Goal: Information Seeking & Learning: Learn about a topic

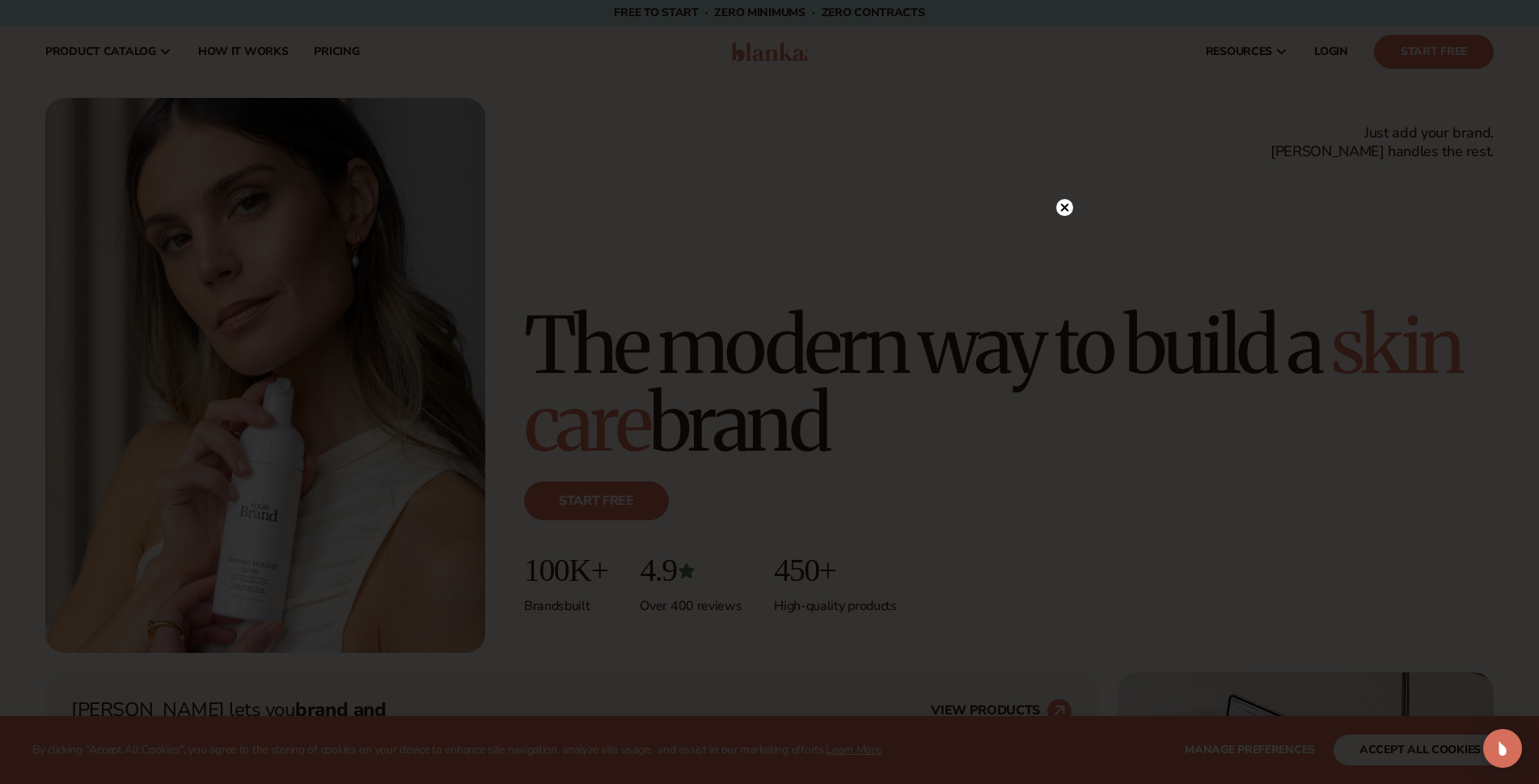
click at [1063, 205] on circle at bounding box center [1064, 208] width 17 height 17
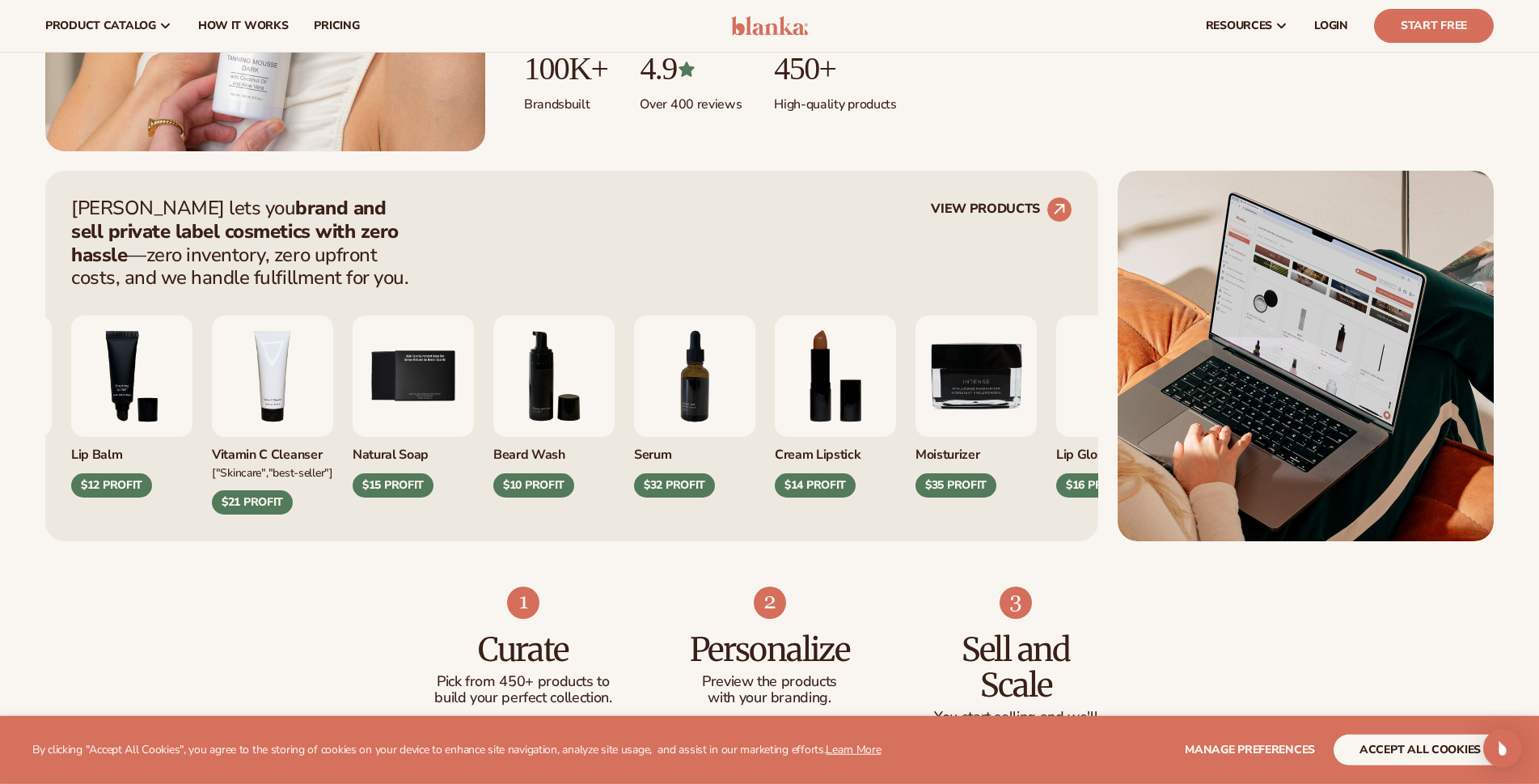
scroll to position [412, 0]
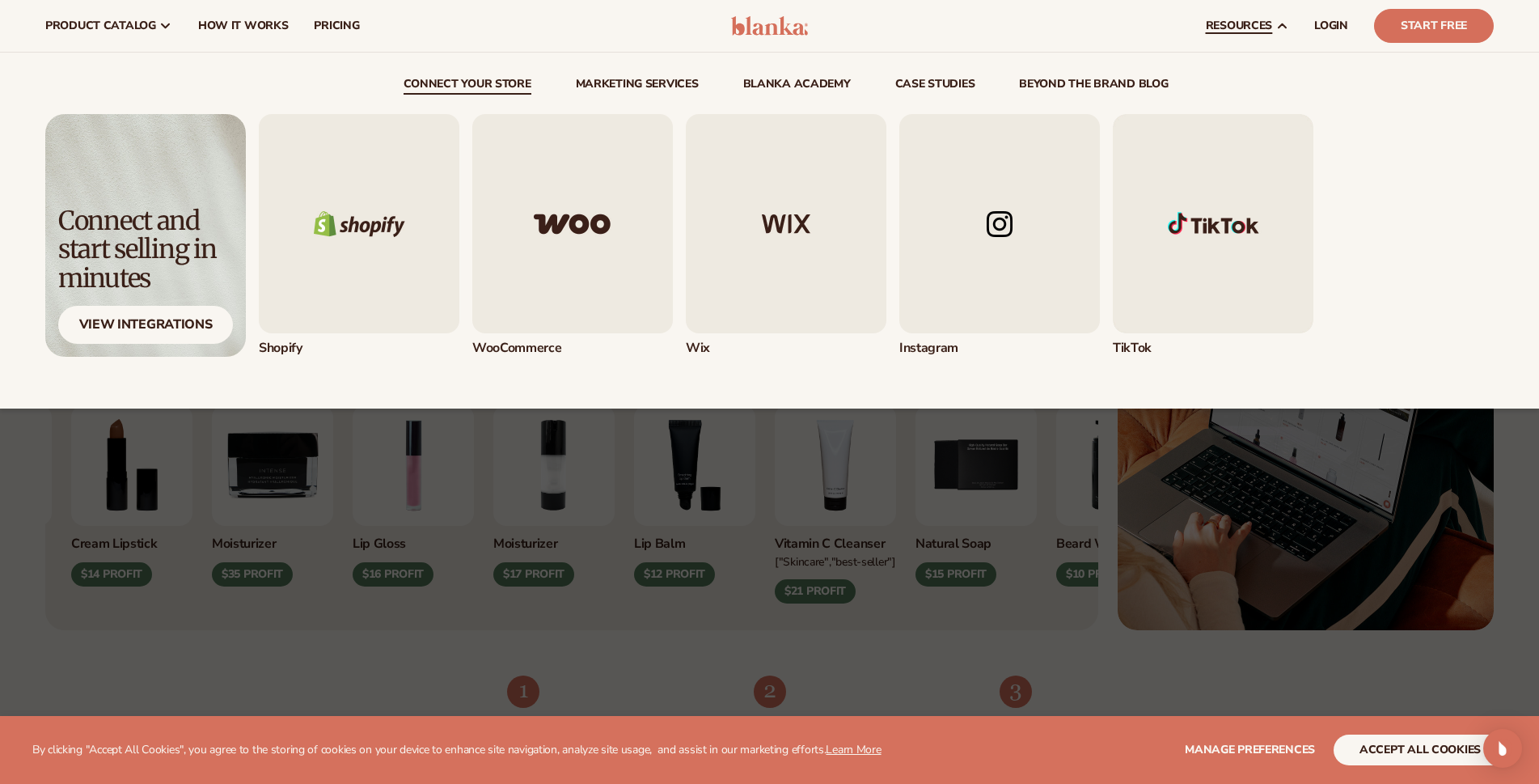
click at [541, 188] on img "2 / 5" at bounding box center [573, 224] width 201 height 219
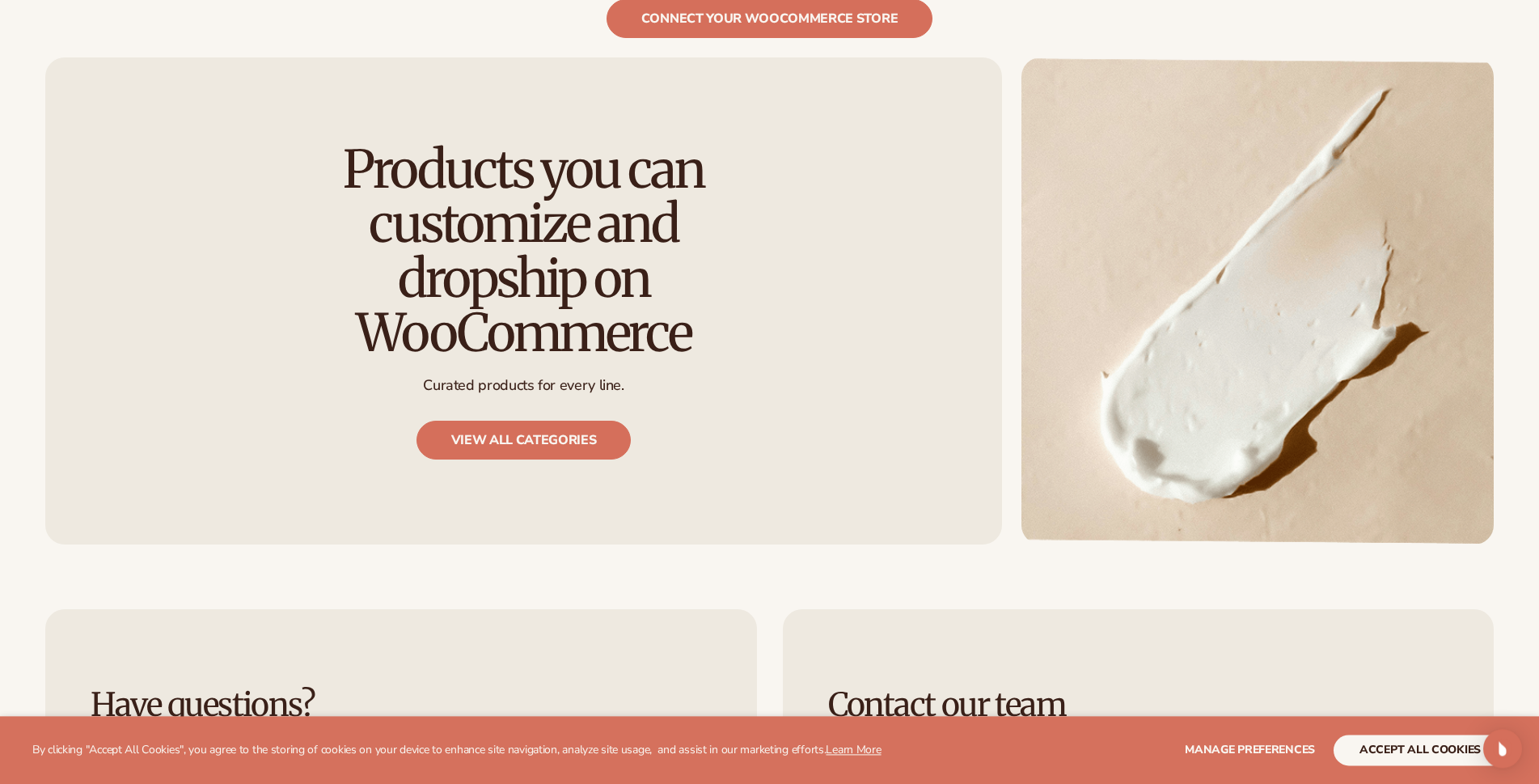
scroll to position [1402, 0]
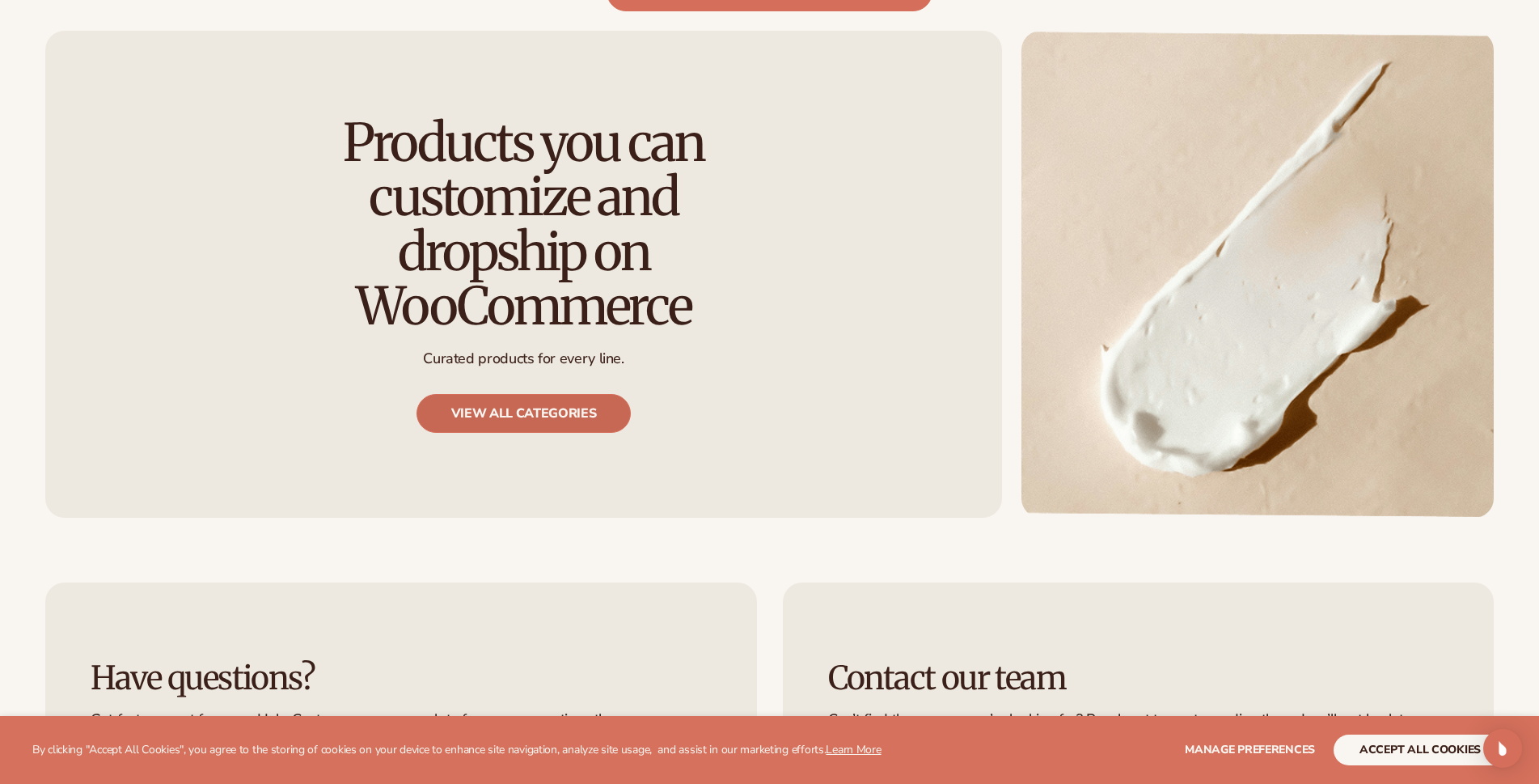
click at [485, 394] on link "View all categories" at bounding box center [524, 413] width 215 height 39
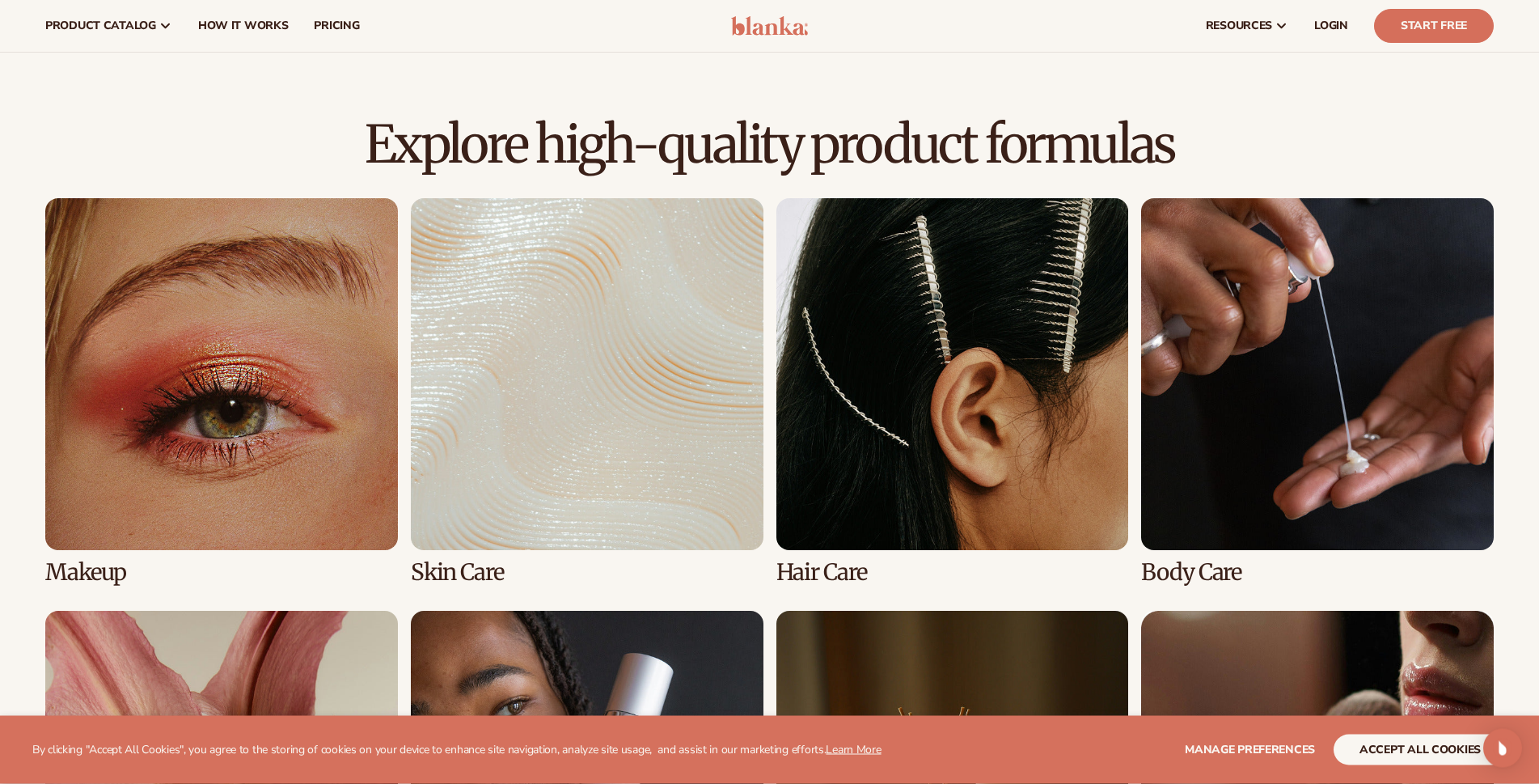
scroll to position [990, 0]
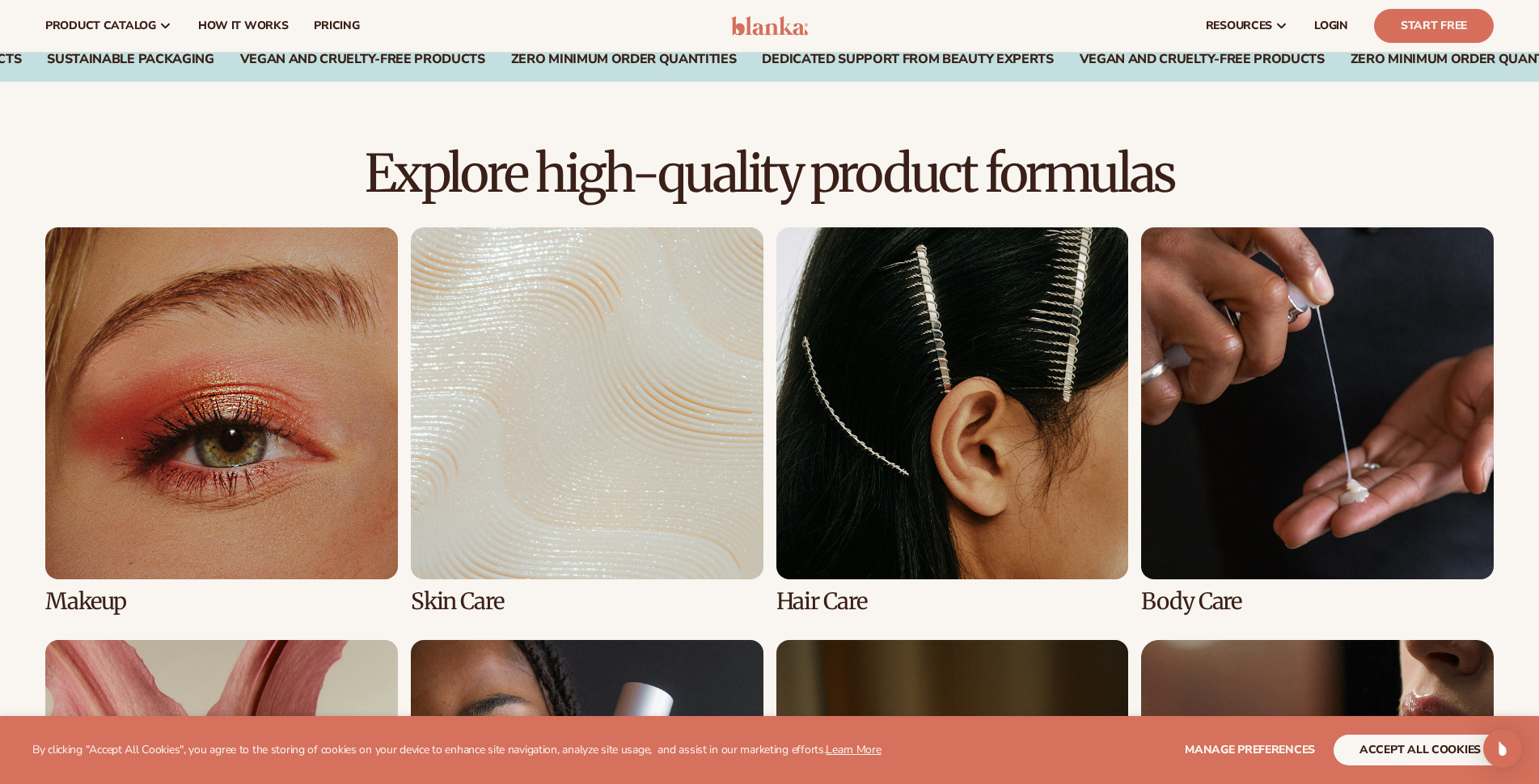
click at [511, 372] on link "2 / 8" at bounding box center [586, 420] width 352 height 387
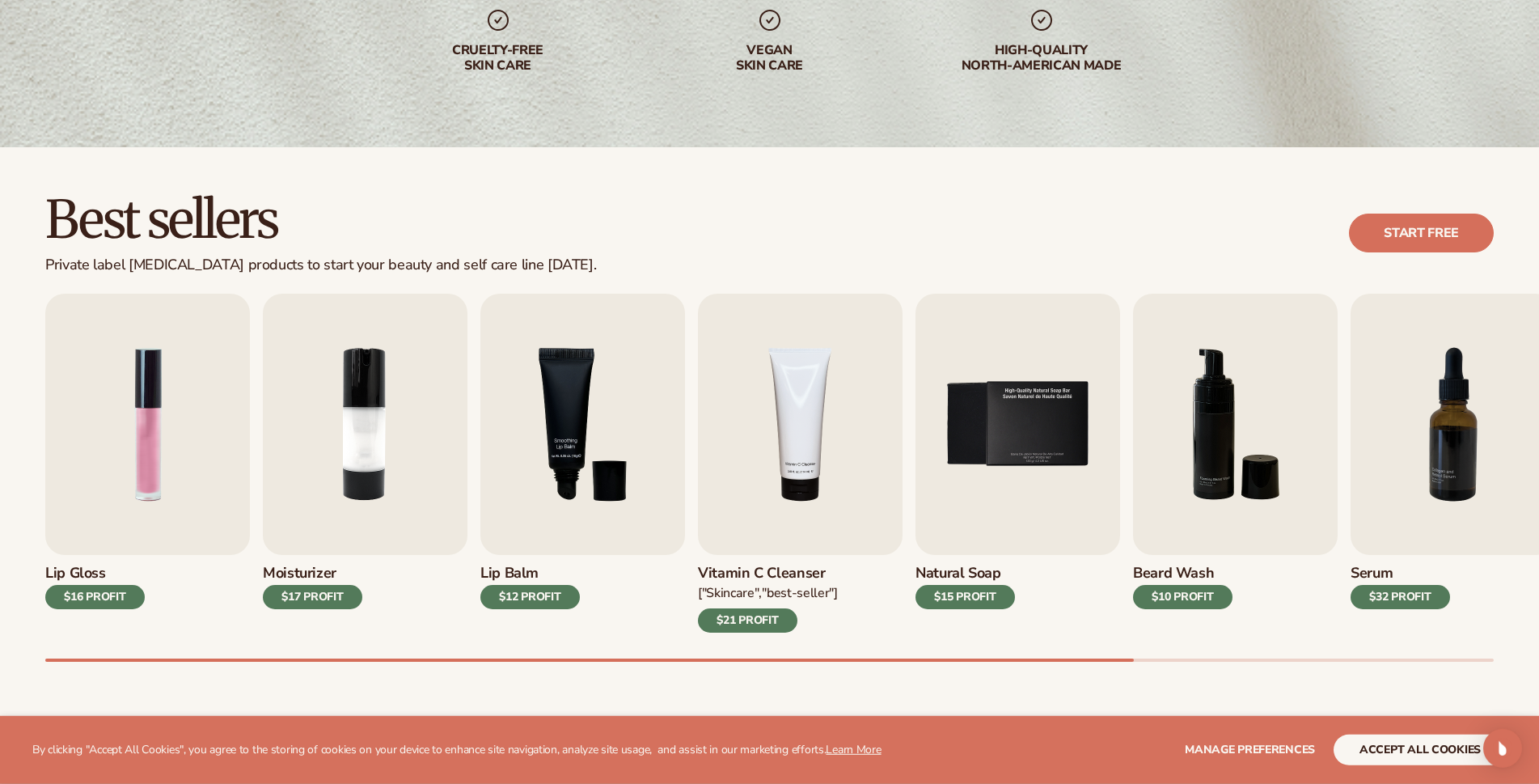
scroll to position [330, 0]
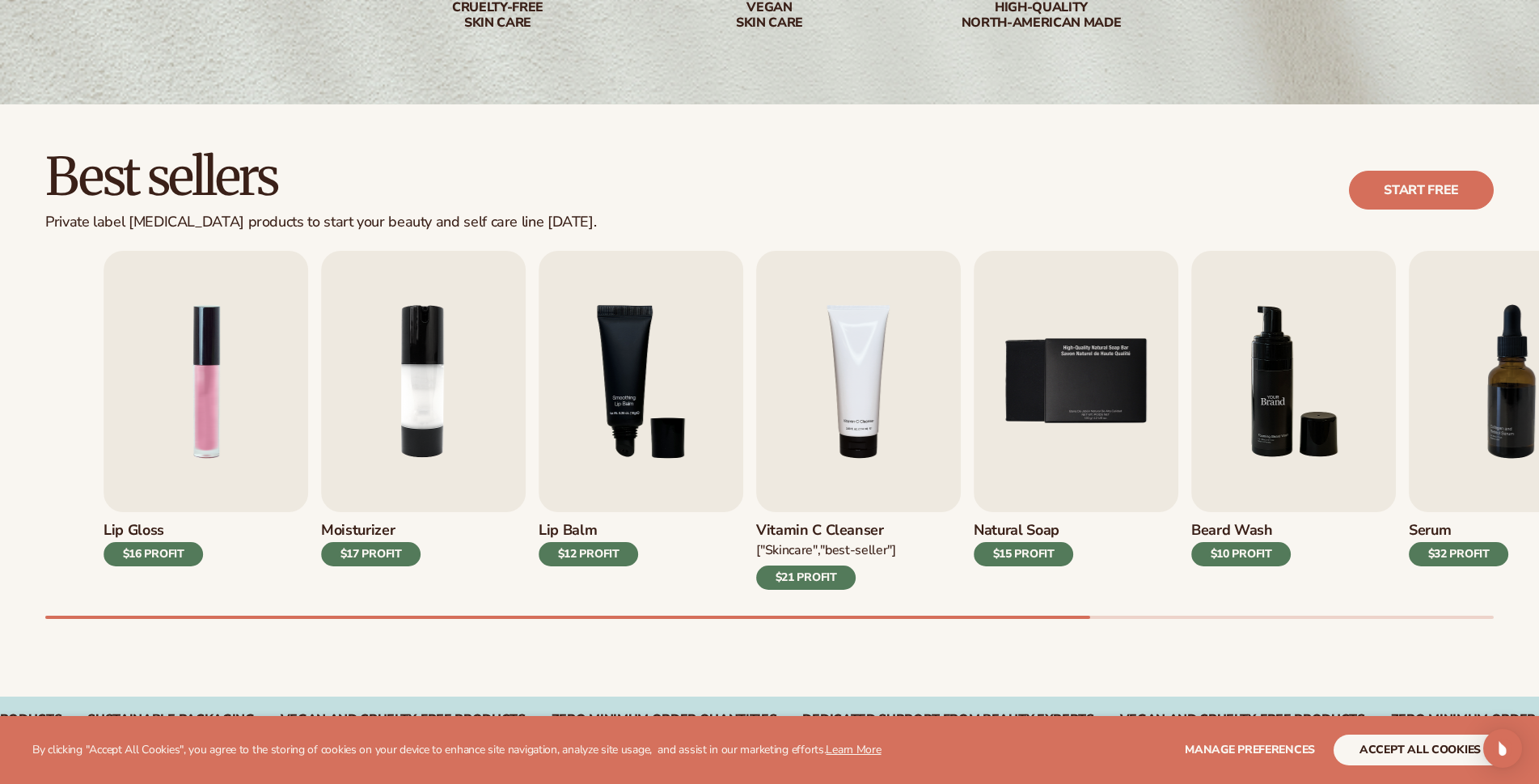
click at [1348, 453] on img "6 / 9" at bounding box center [1293, 380] width 205 height 261
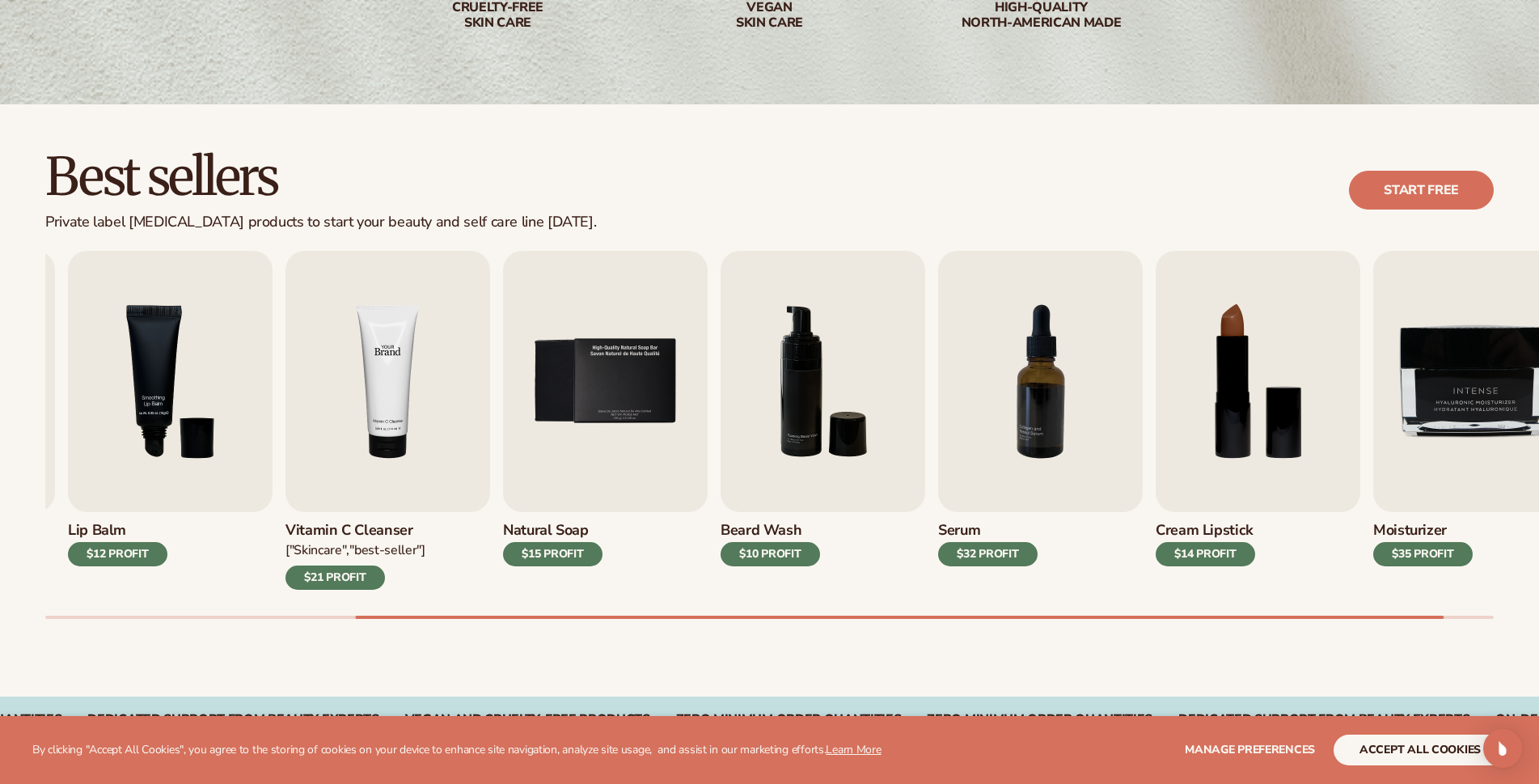
click at [436, 454] on img "4 / 9" at bounding box center [387, 380] width 205 height 261
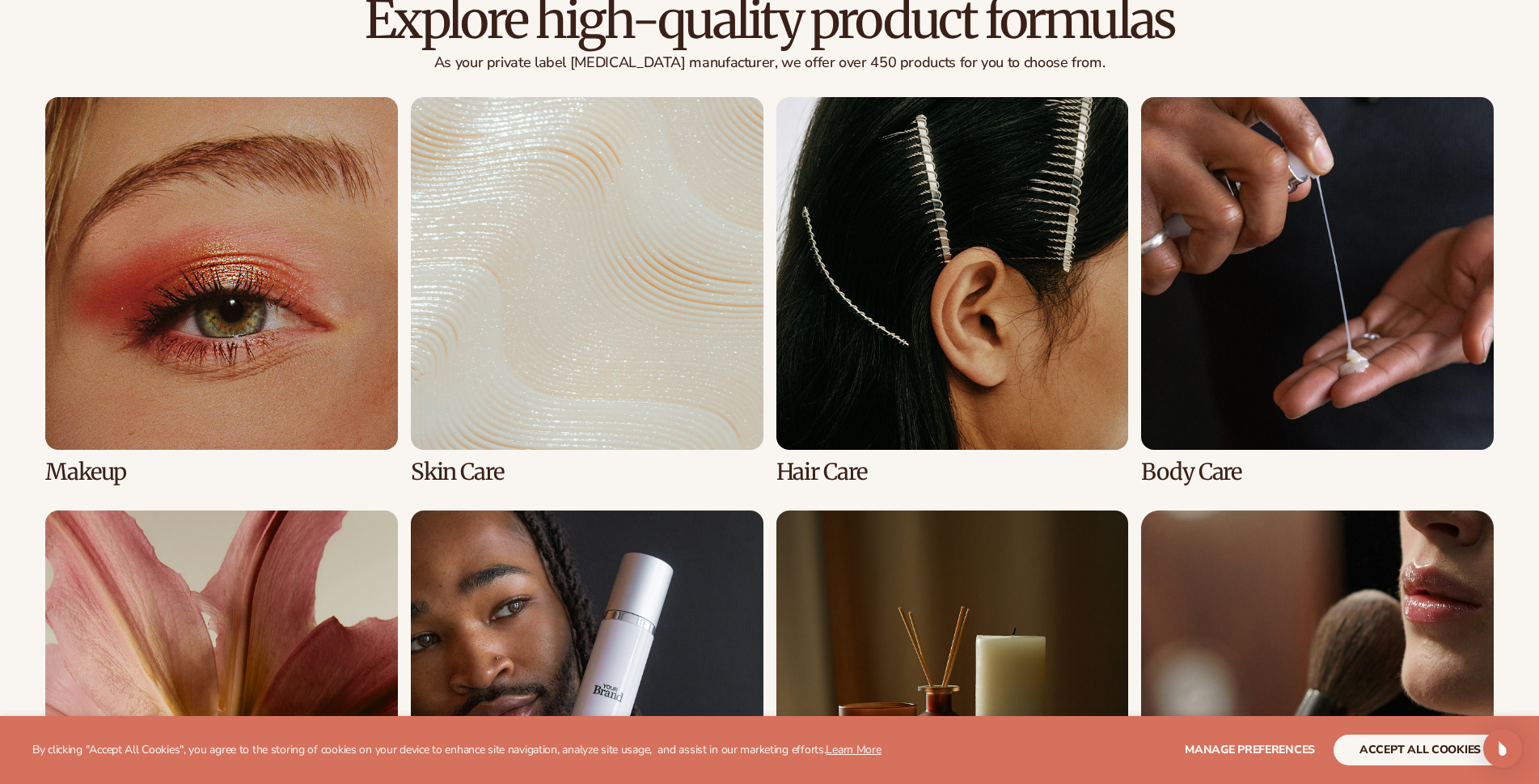
scroll to position [1170, 0]
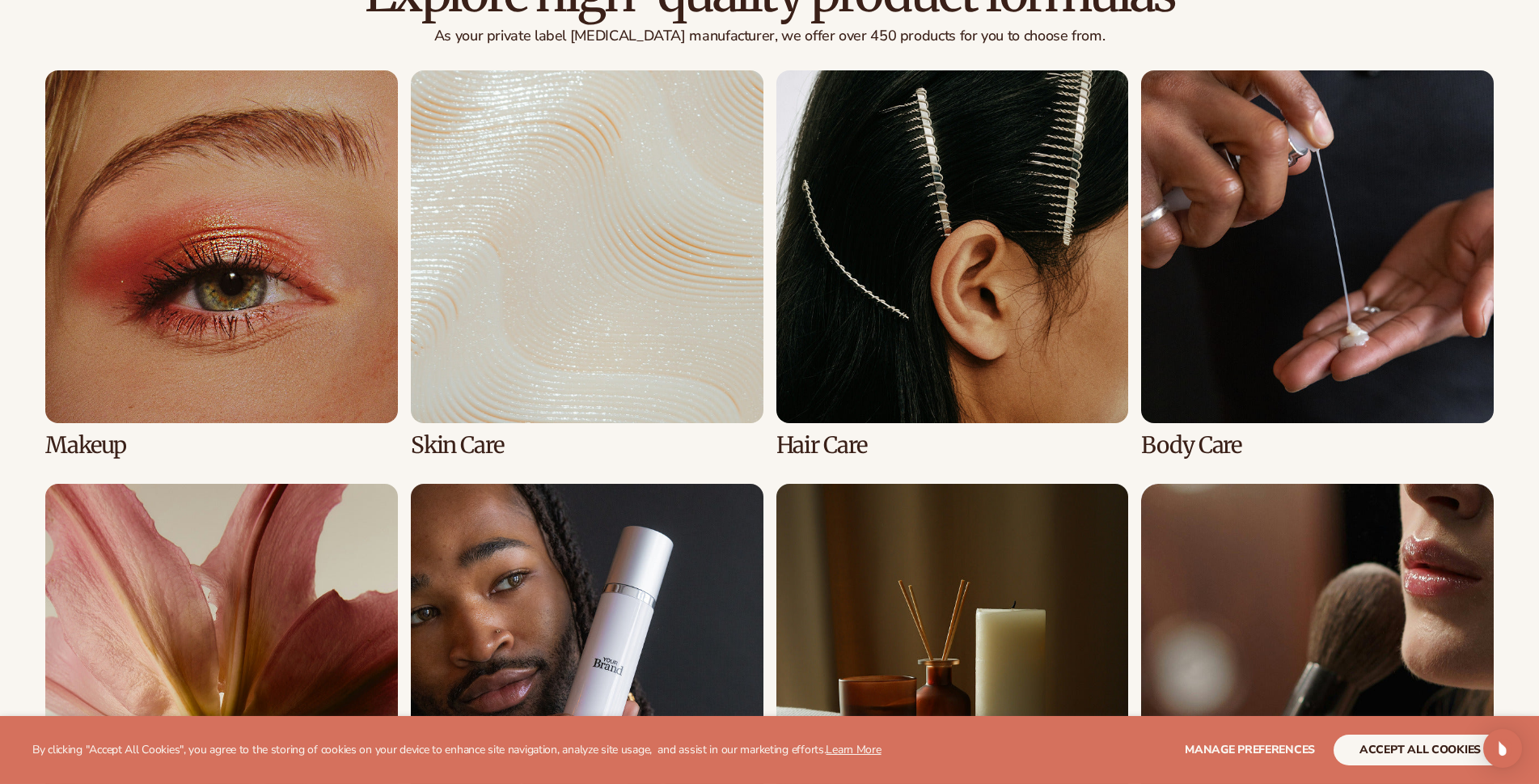
click at [672, 170] on link "2 / 8" at bounding box center [586, 264] width 352 height 387
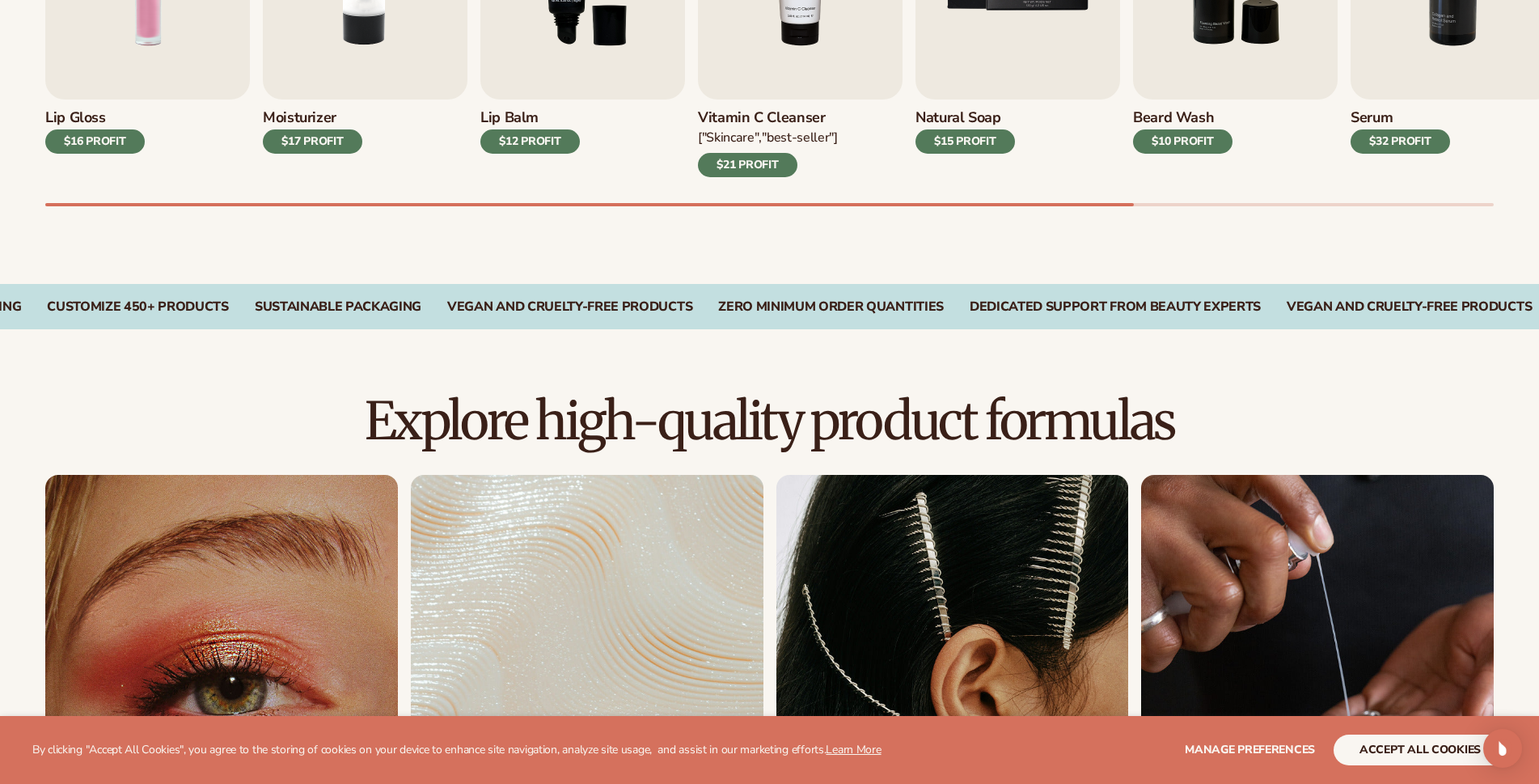
scroll to position [1072, 0]
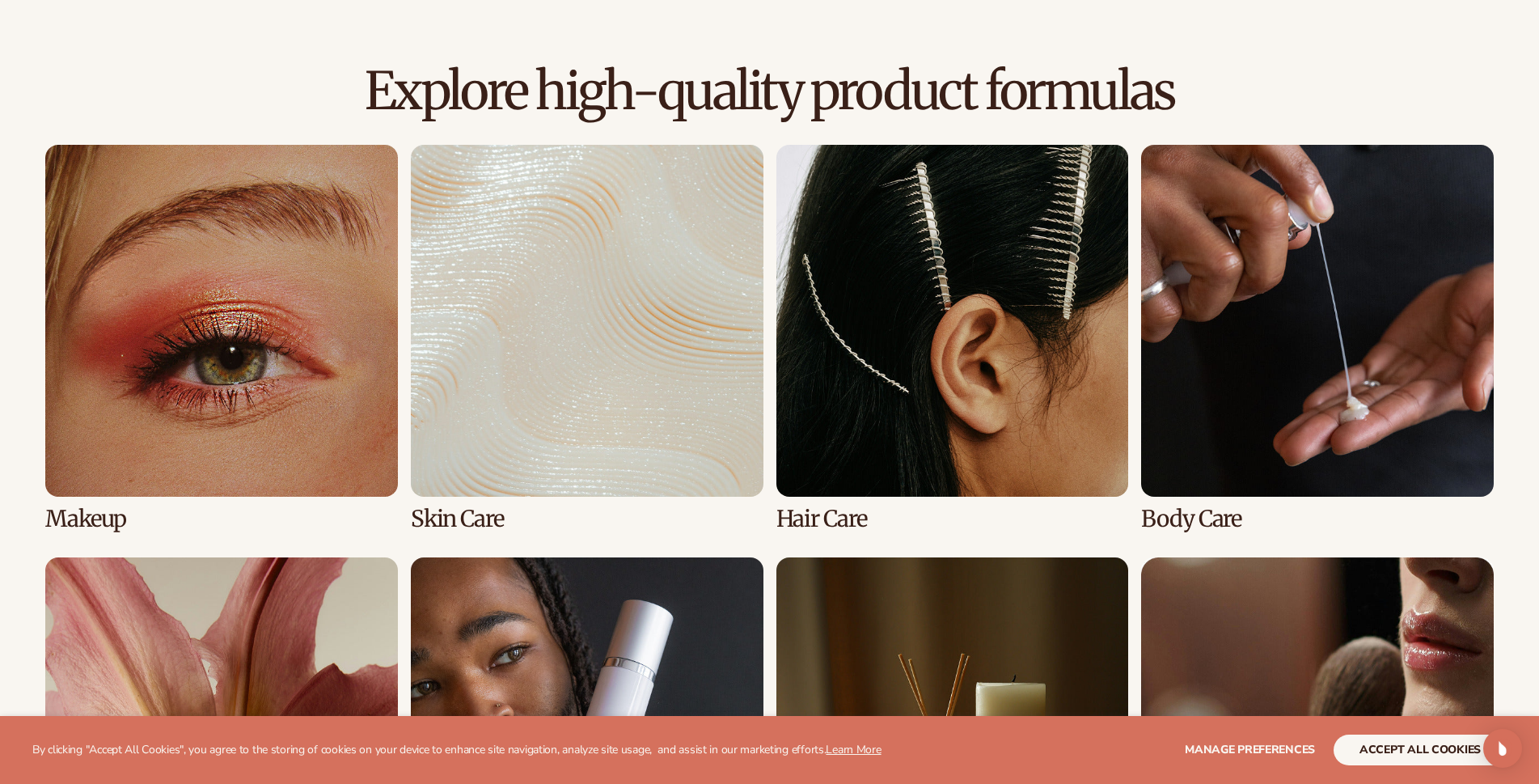
click at [116, 274] on link "1 / 8" at bounding box center [221, 338] width 352 height 387
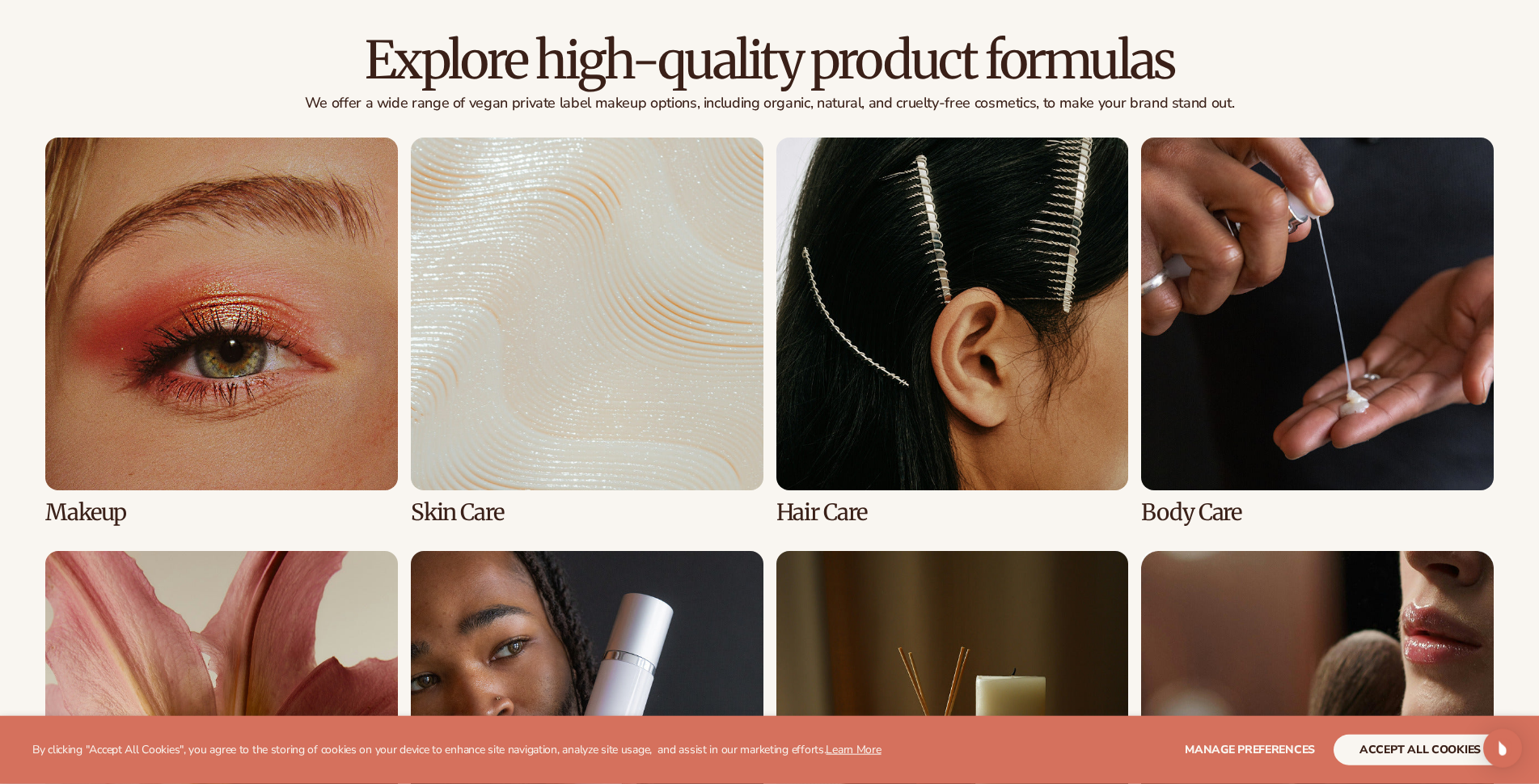
scroll to position [1155, 0]
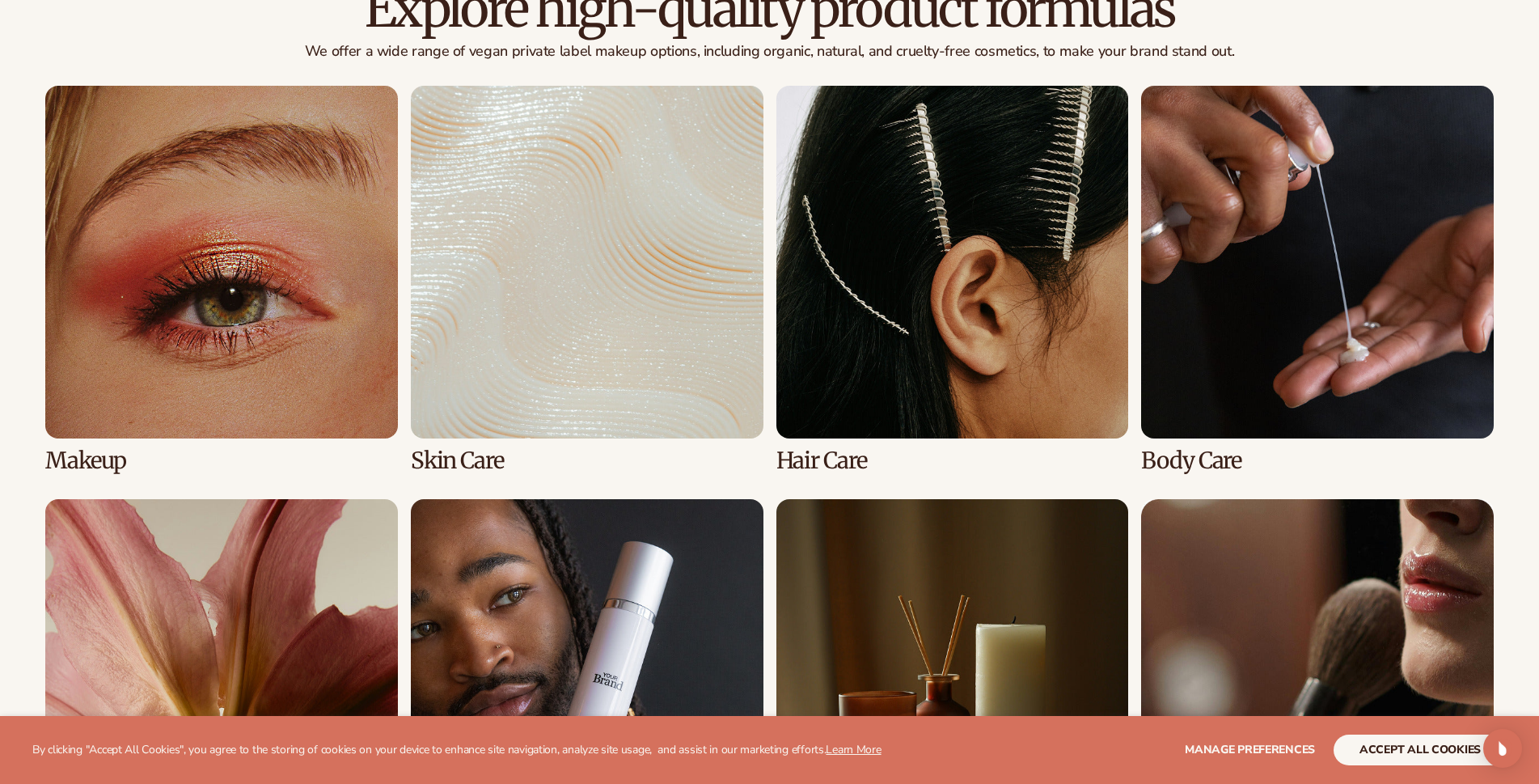
click at [778, 267] on link "3 / 8" at bounding box center [952, 278] width 352 height 387
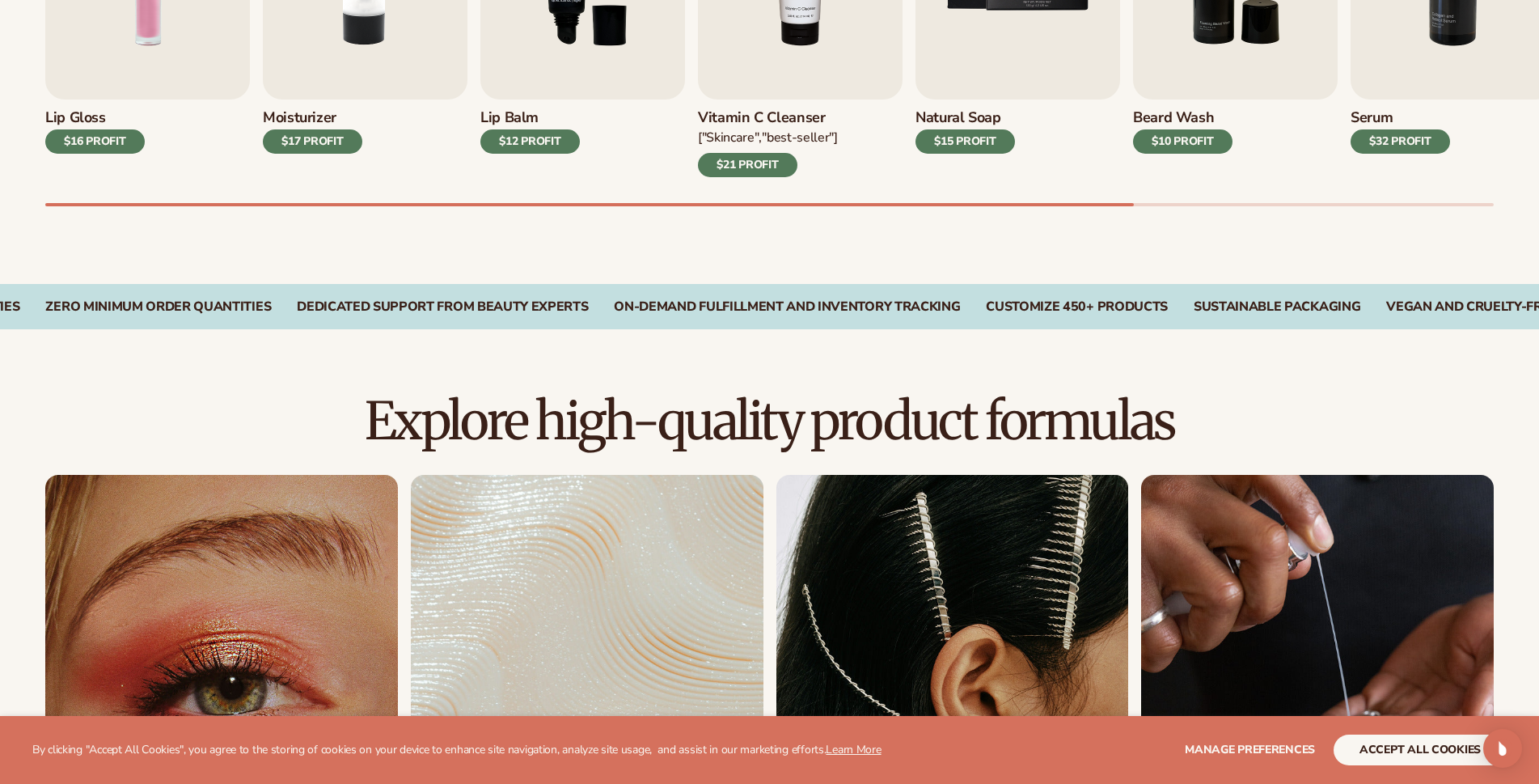
scroll to position [1155, 0]
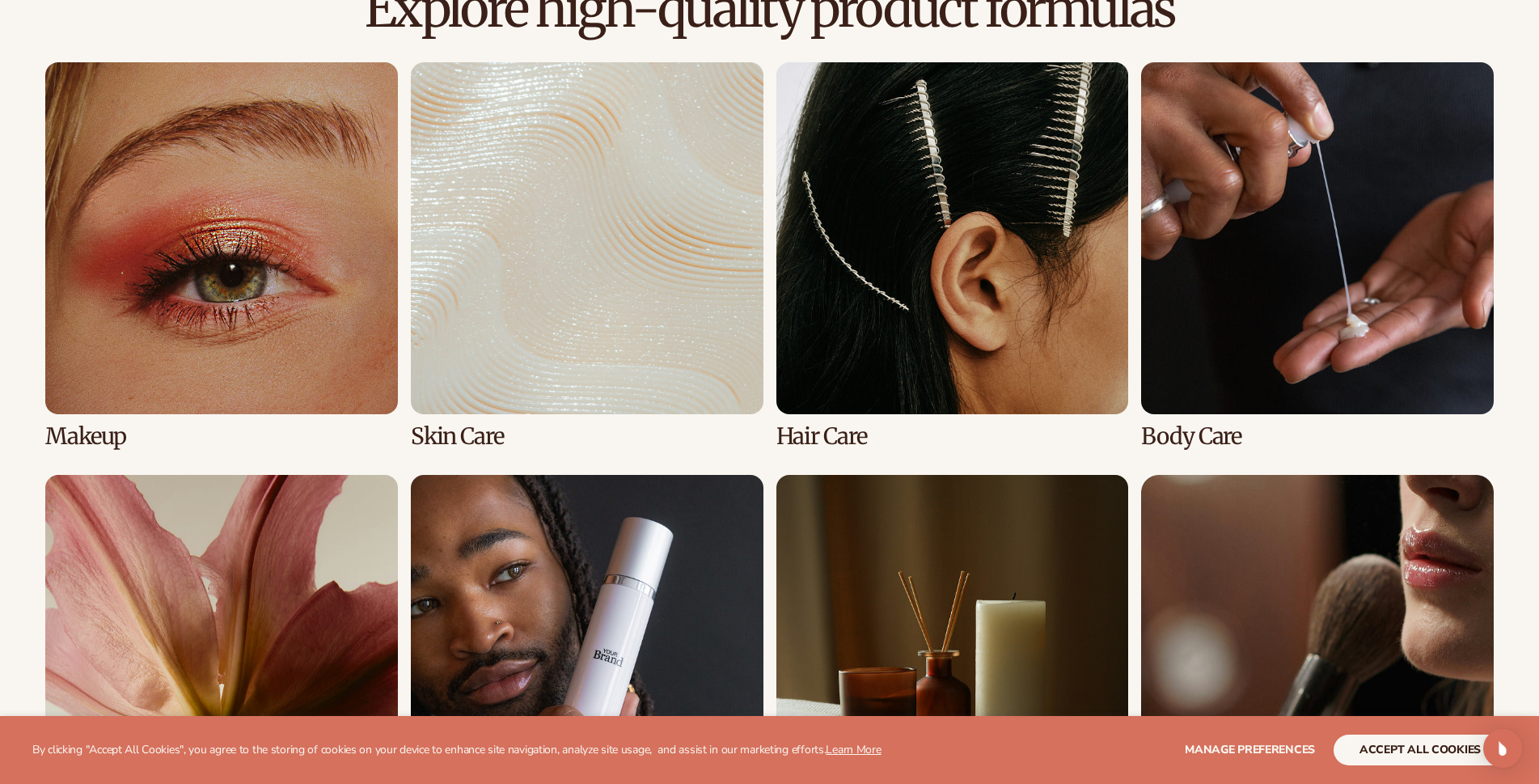
click at [1233, 311] on link "4 / 8" at bounding box center [1317, 255] width 352 height 387
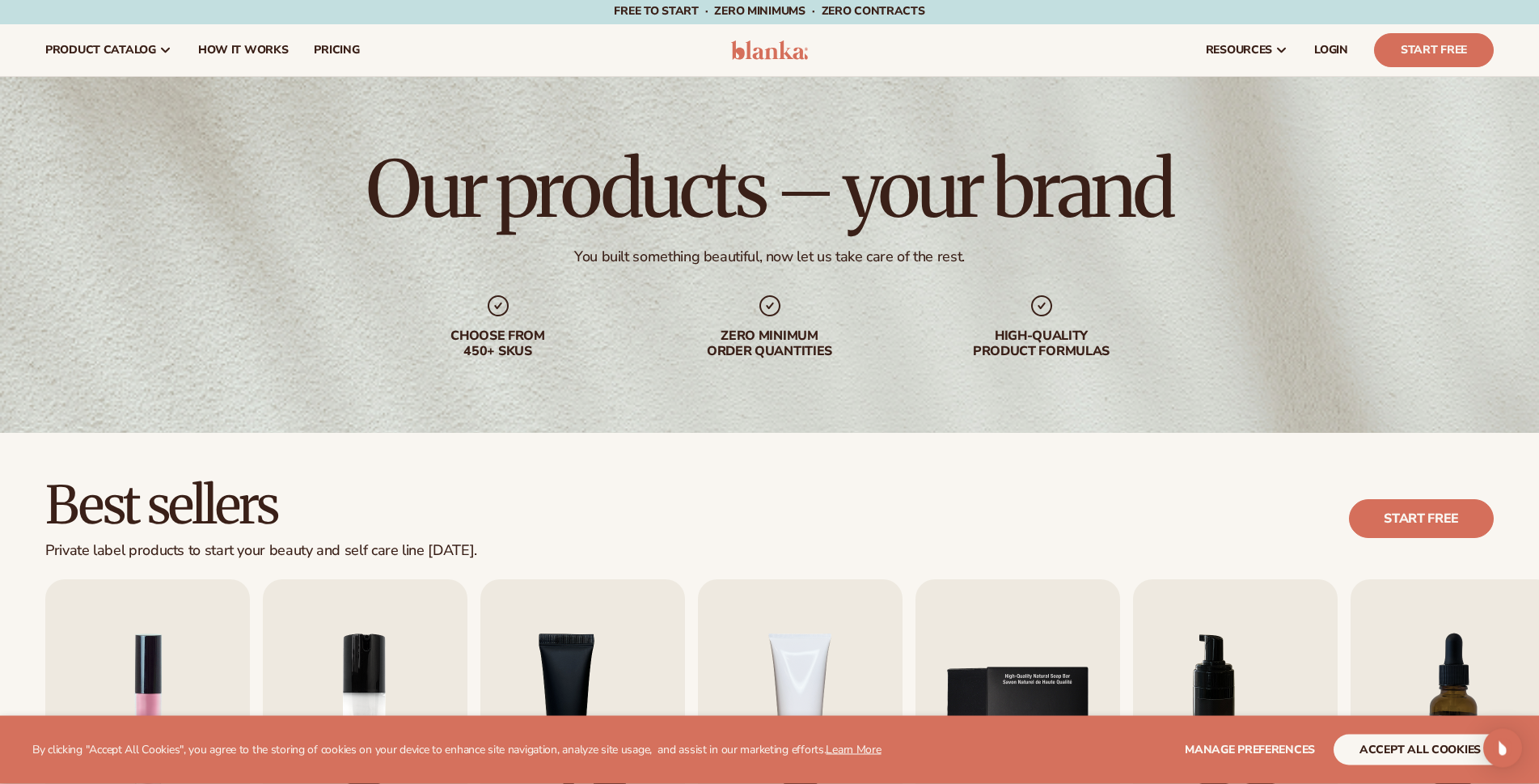
scroll to position [0, 0]
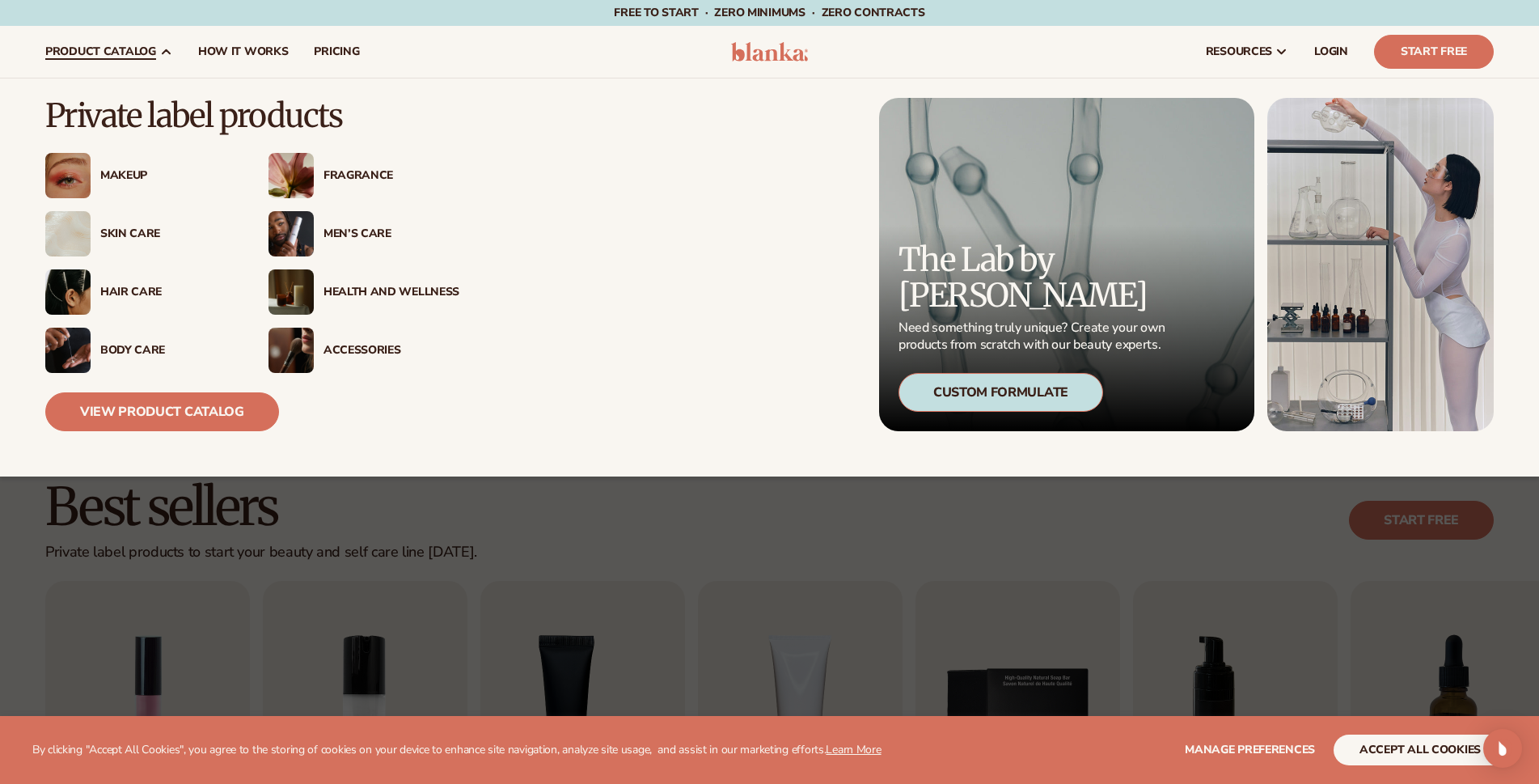
click at [124, 230] on div "Skin Care" at bounding box center [168, 234] width 136 height 14
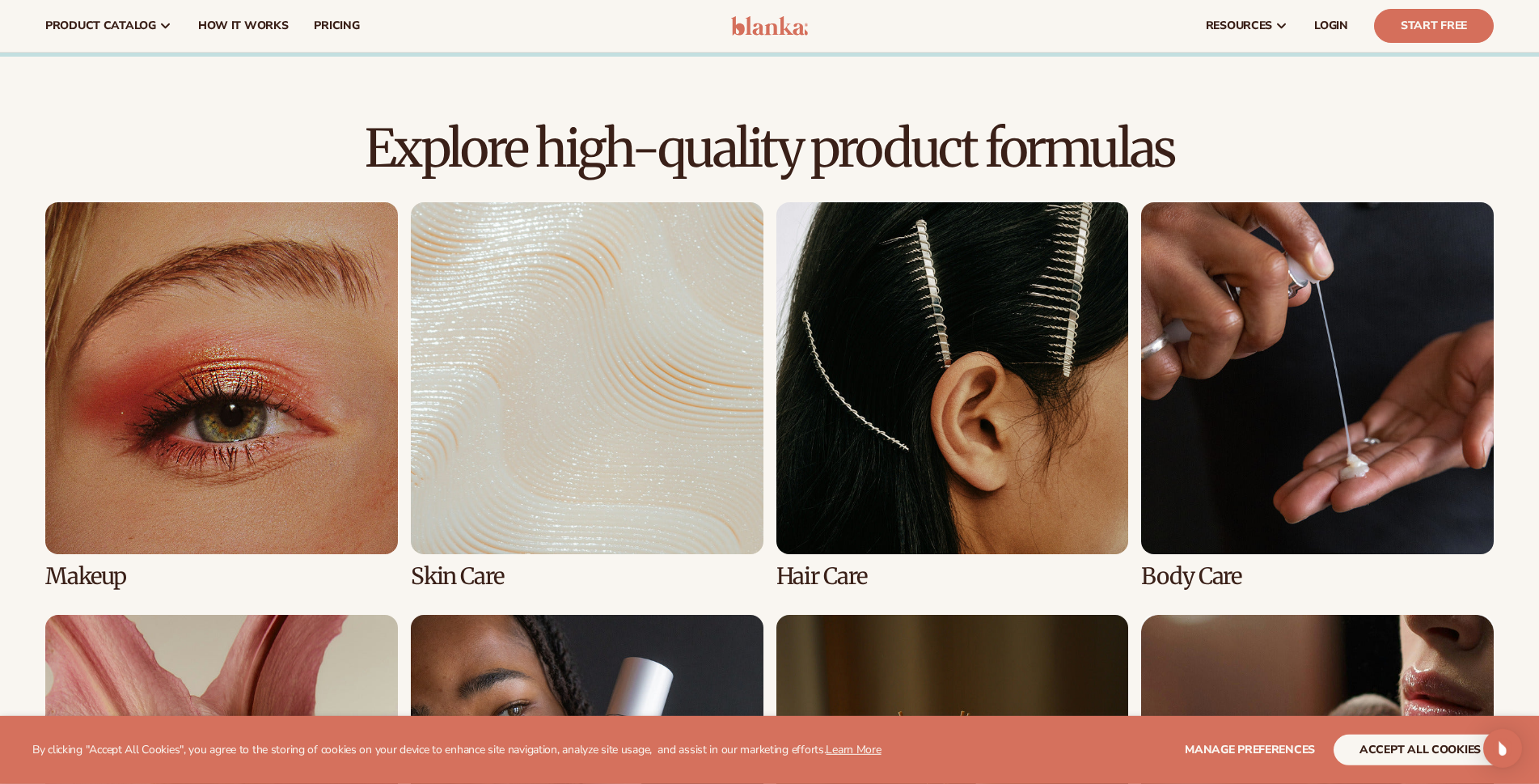
scroll to position [990, 0]
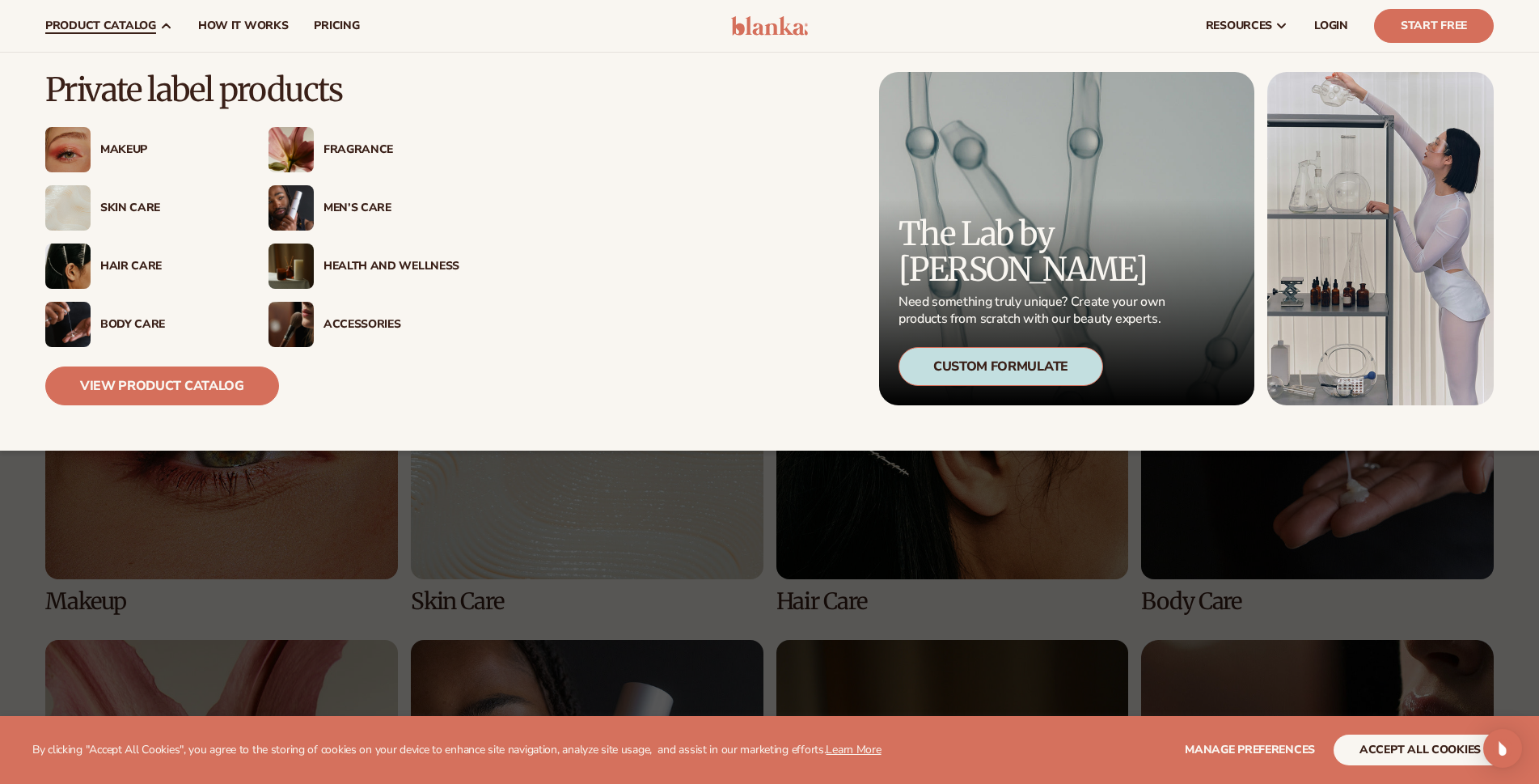
click at [107, 319] on div "Body Care" at bounding box center [168, 325] width 136 height 14
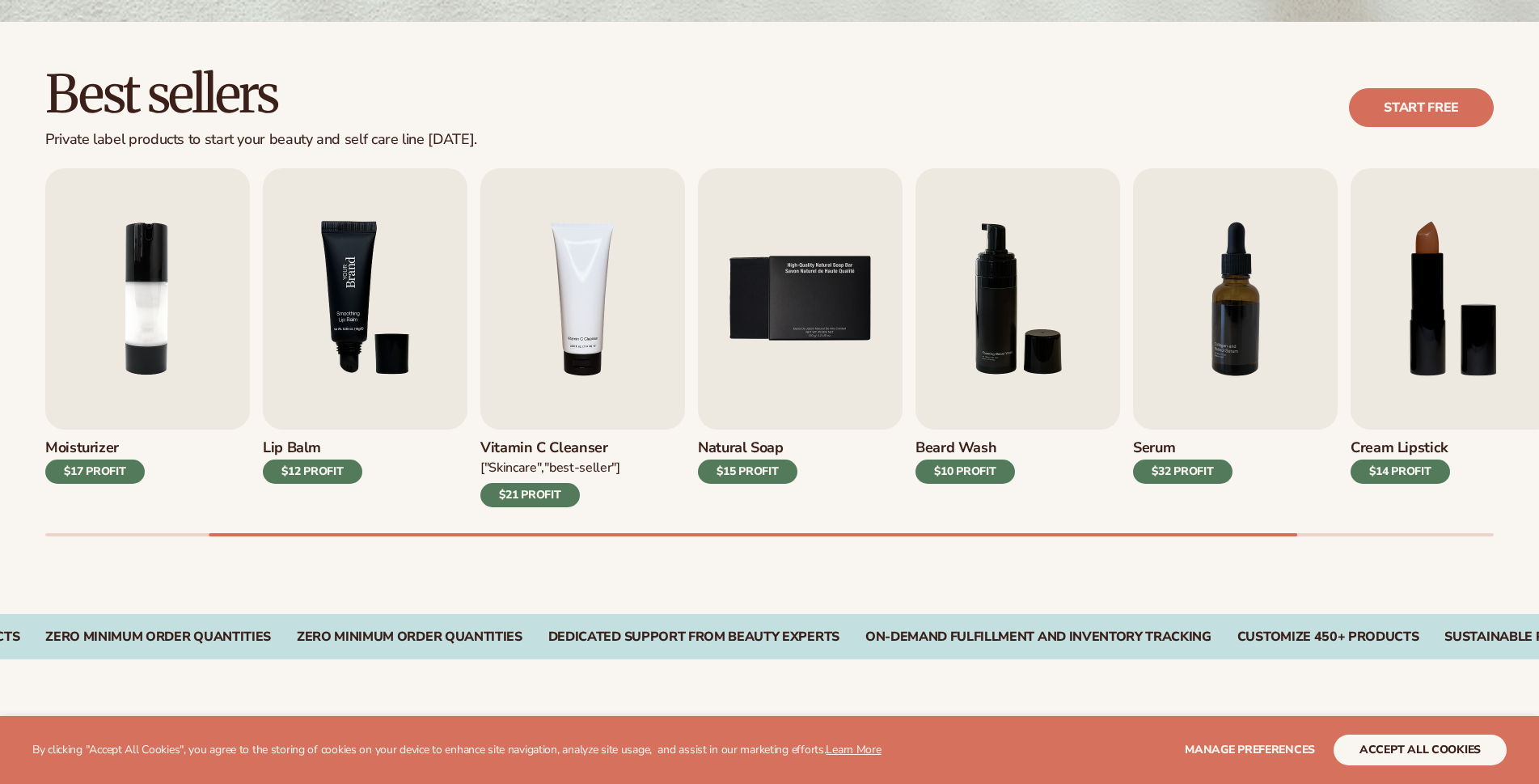
scroll to position [412, 0]
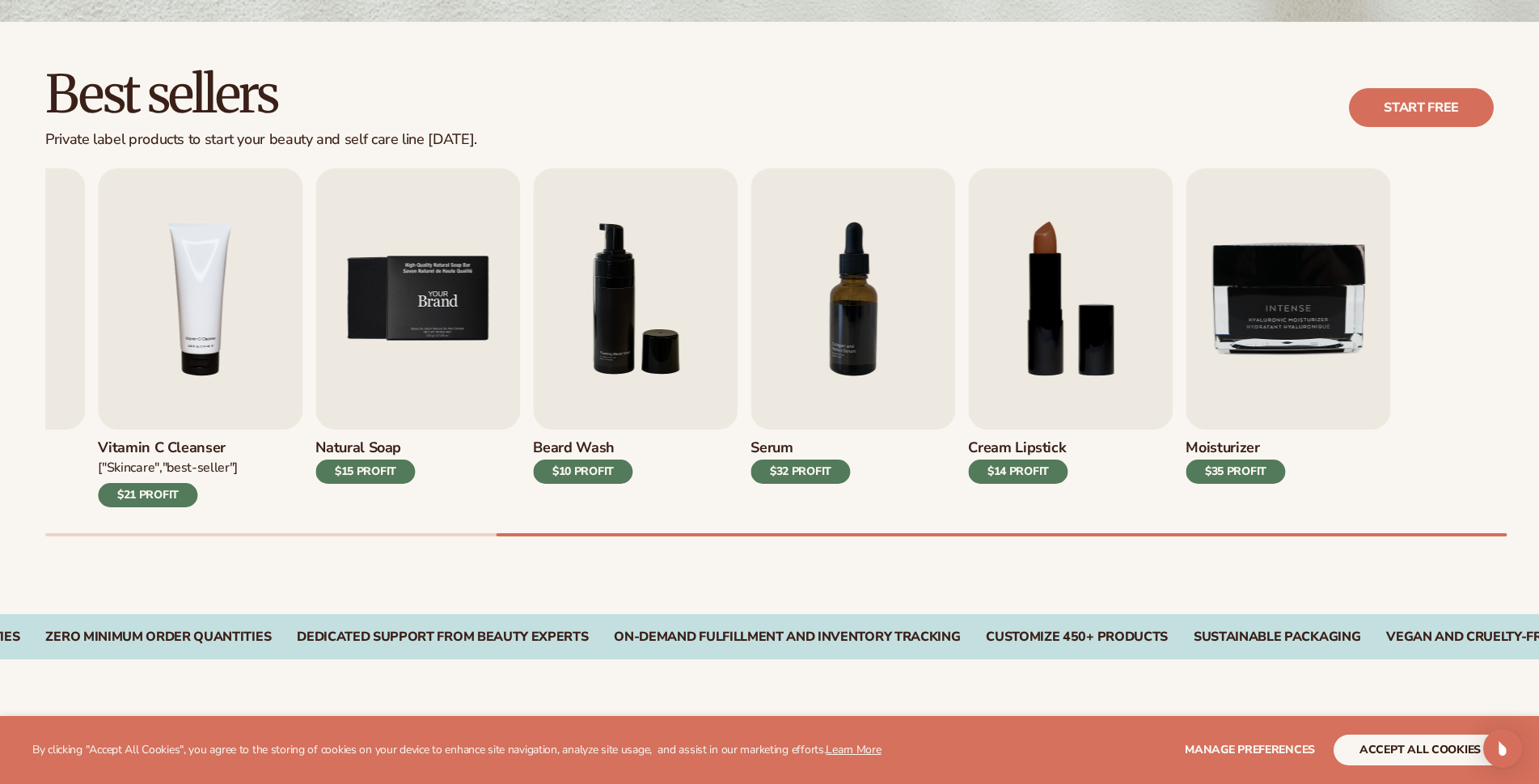
click at [346, 306] on img "5 / 9" at bounding box center [417, 298] width 205 height 261
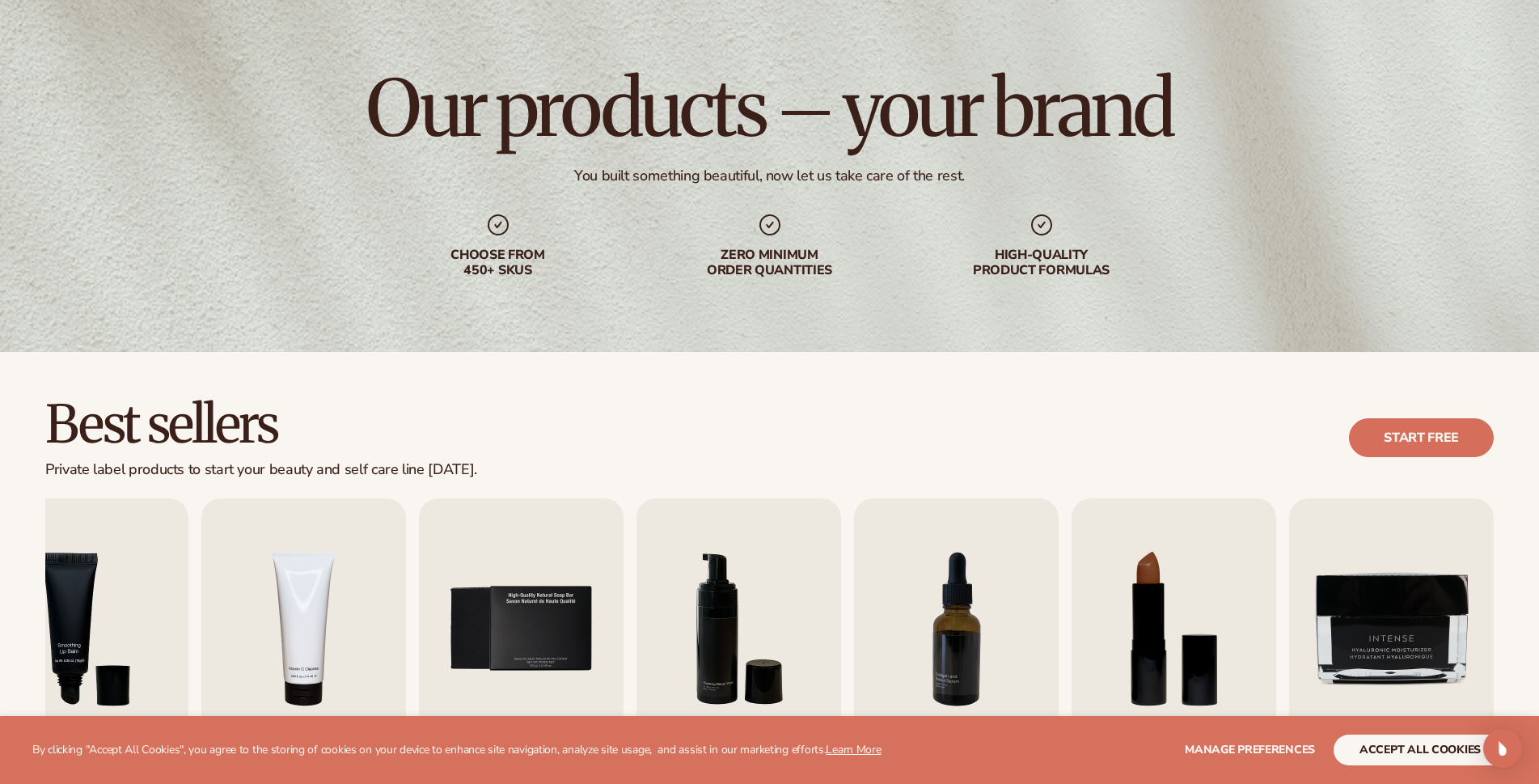
scroll to position [0, 0]
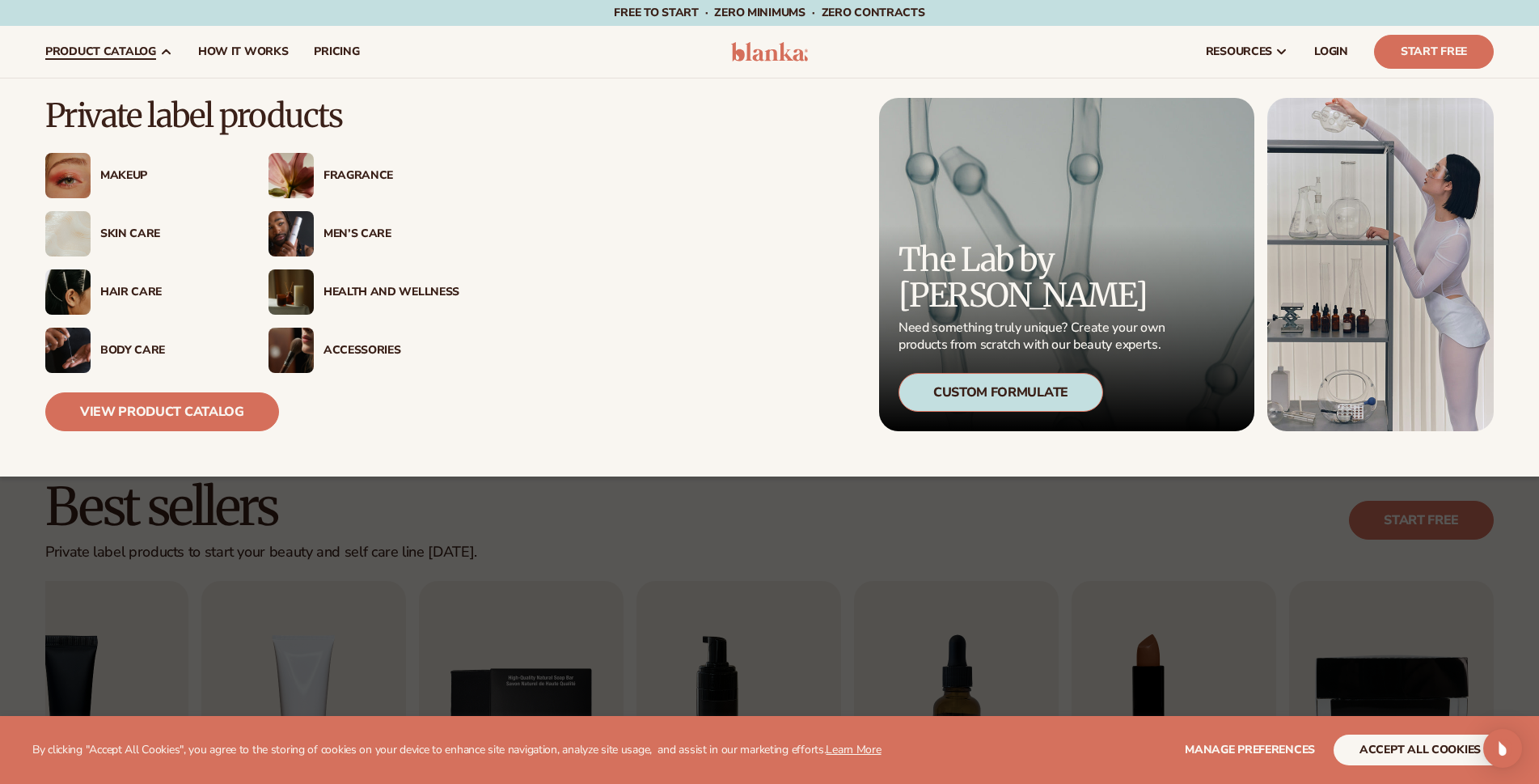
click at [343, 289] on div "Health And Wellness" at bounding box center [391, 292] width 136 height 14
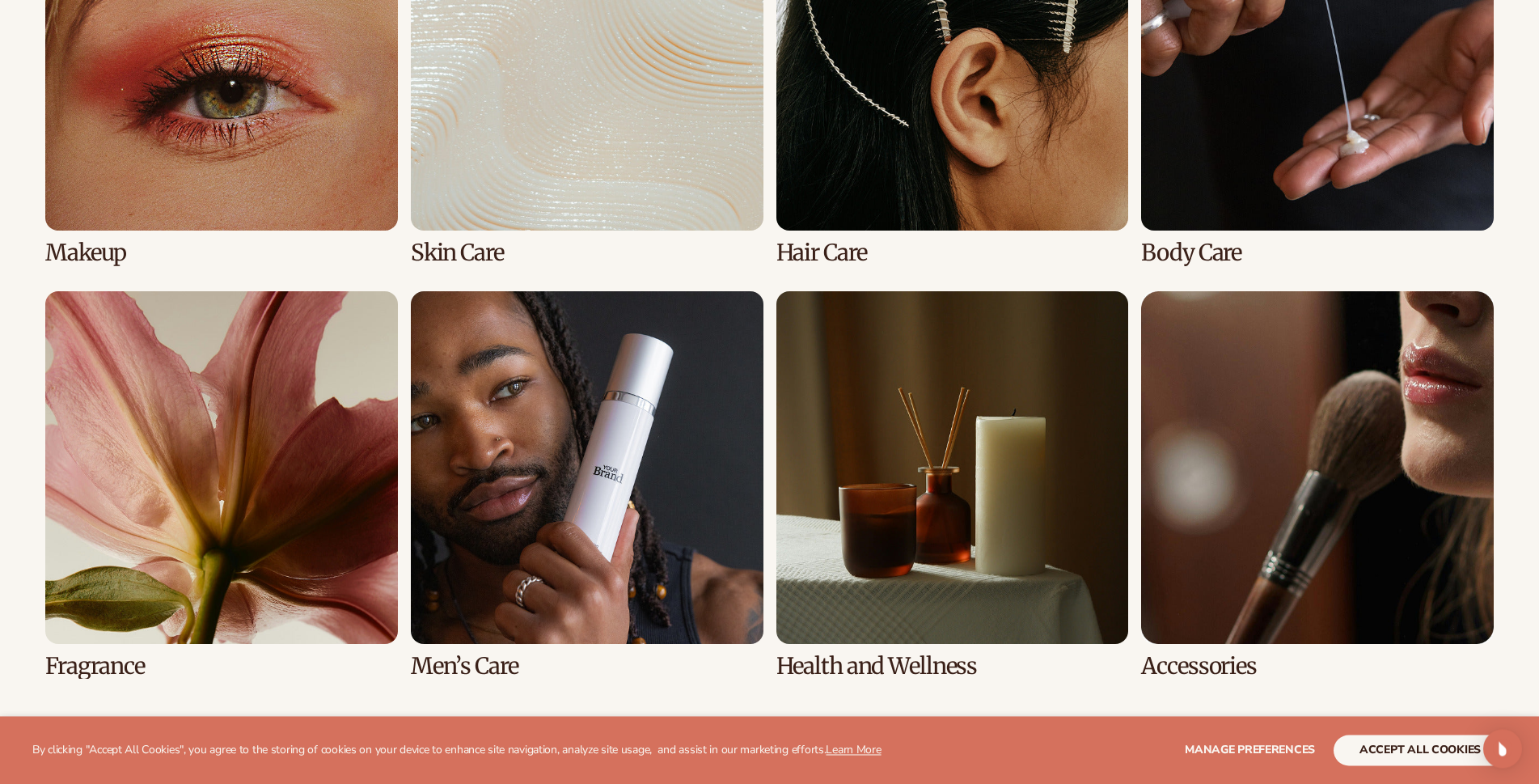
scroll to position [1402, 0]
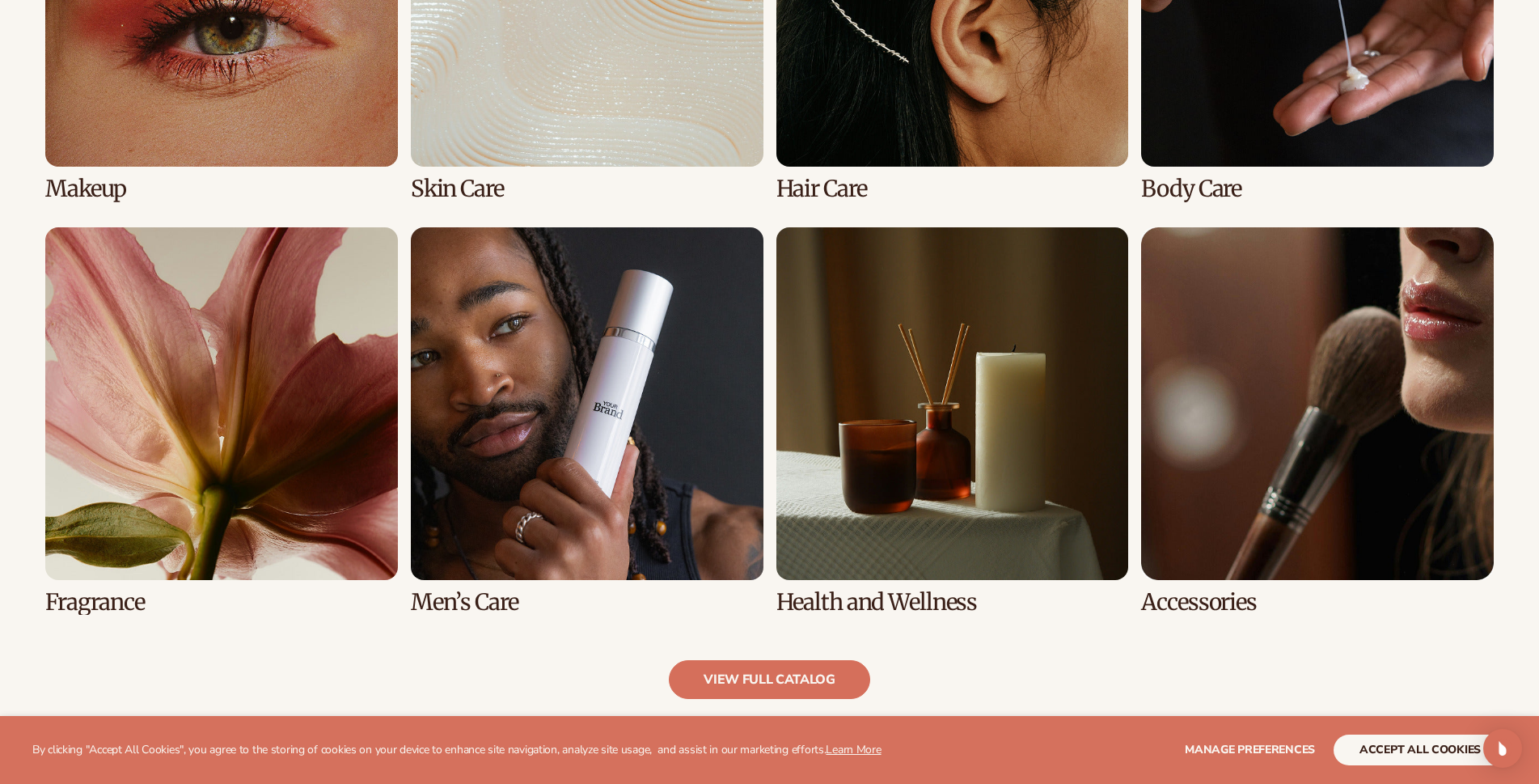
click at [1221, 363] on link "8 / 8" at bounding box center [1317, 420] width 352 height 387
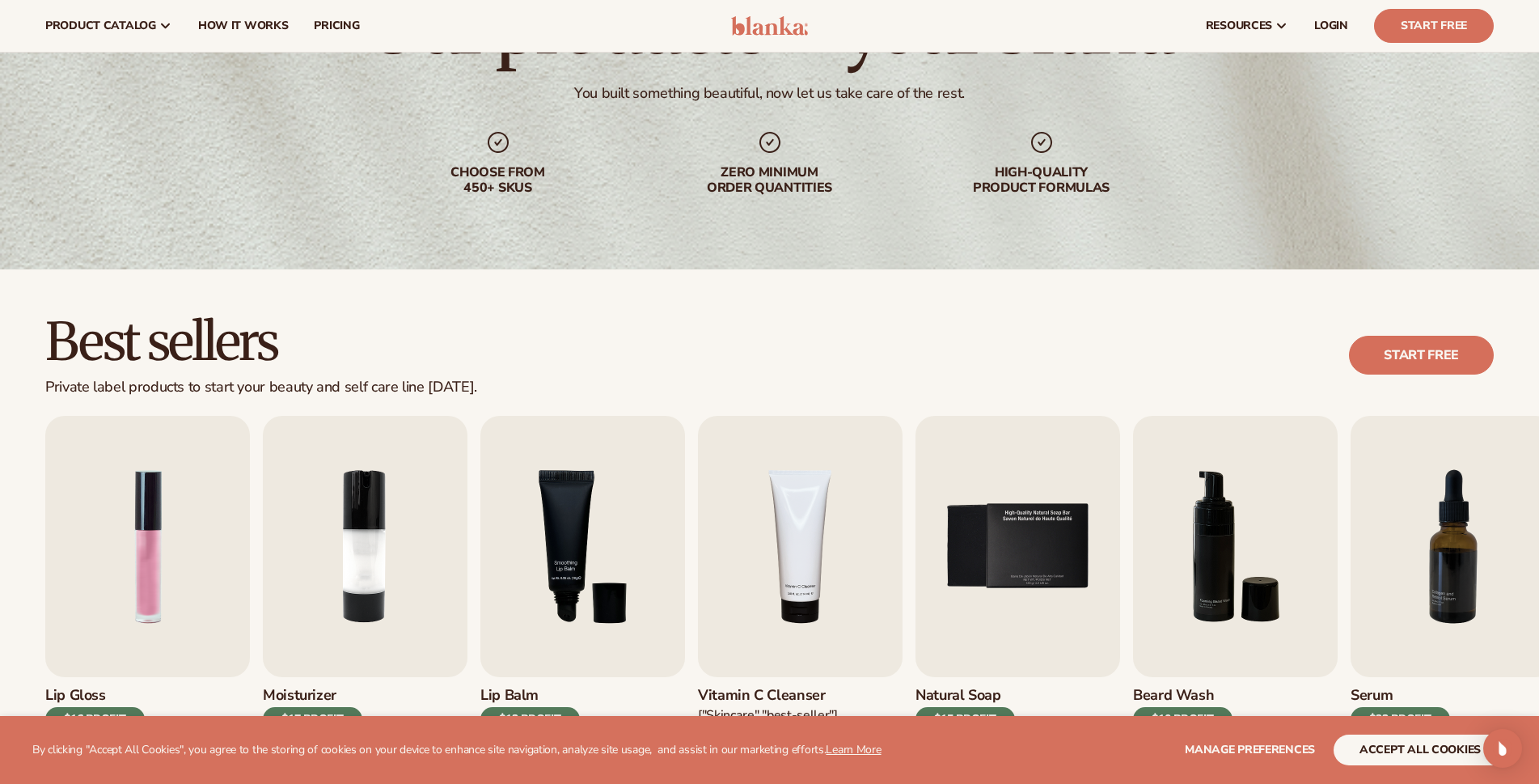
scroll to position [0, 0]
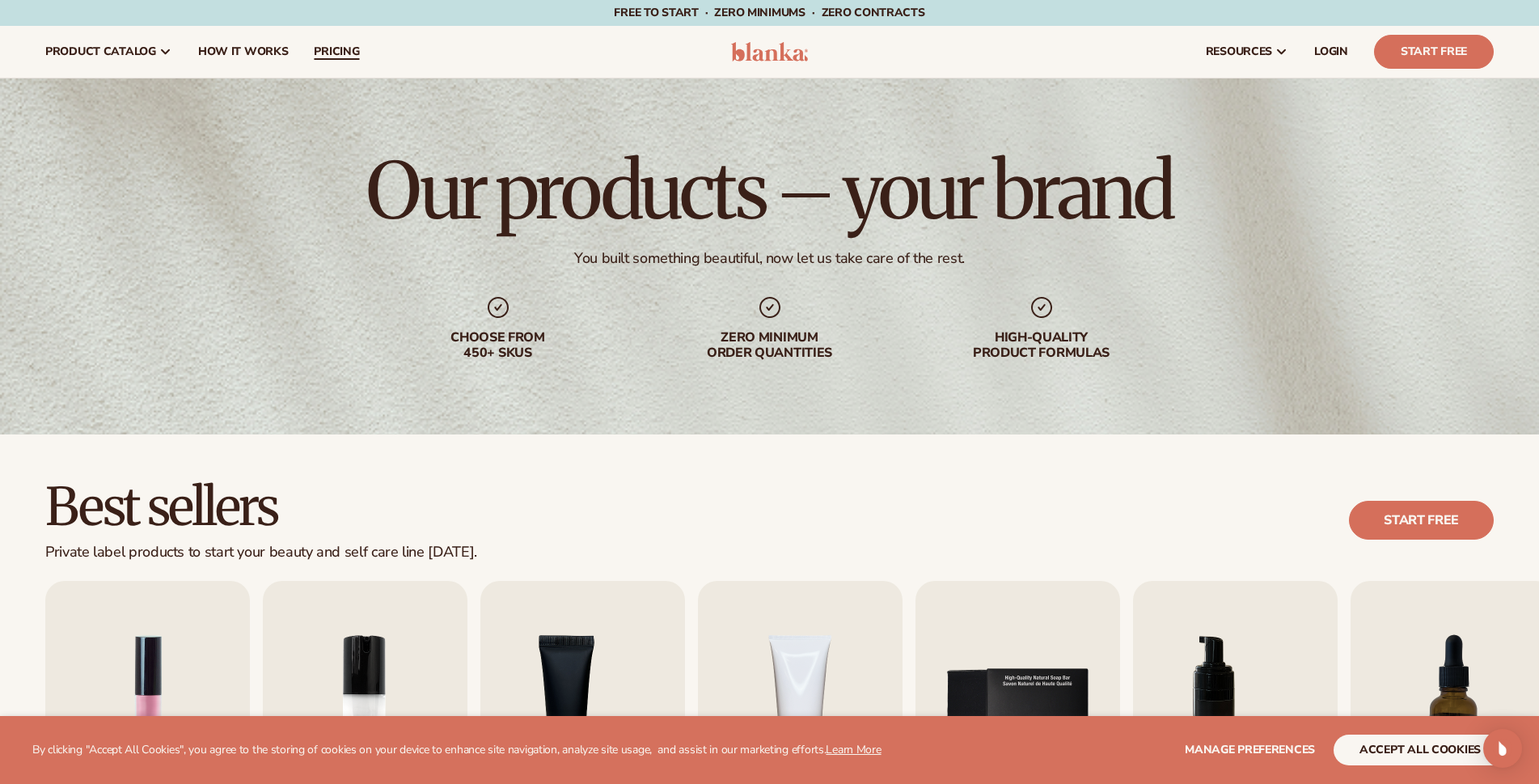
click at [343, 52] on span "pricing" at bounding box center [336, 51] width 46 height 13
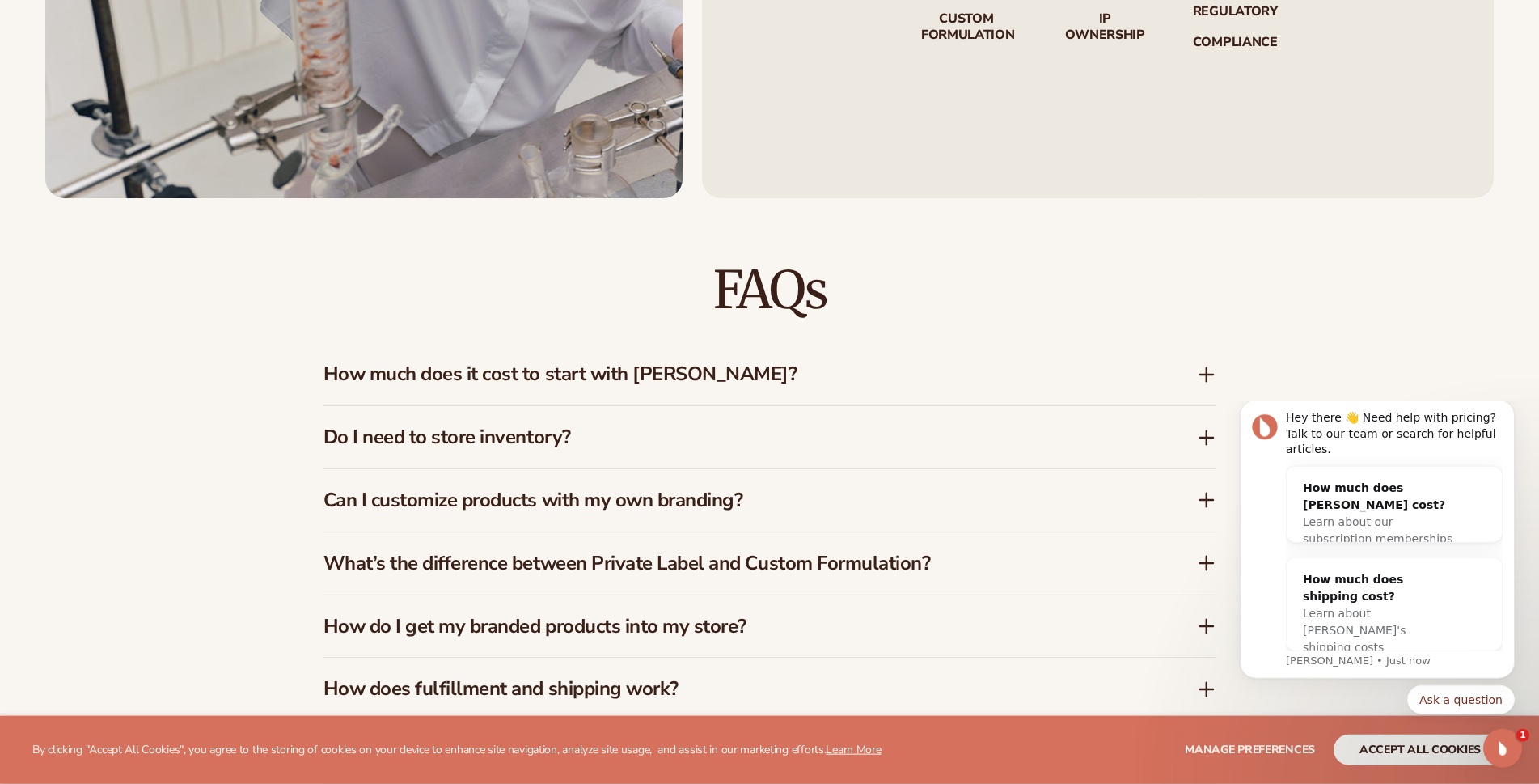
scroll to position [2392, 0]
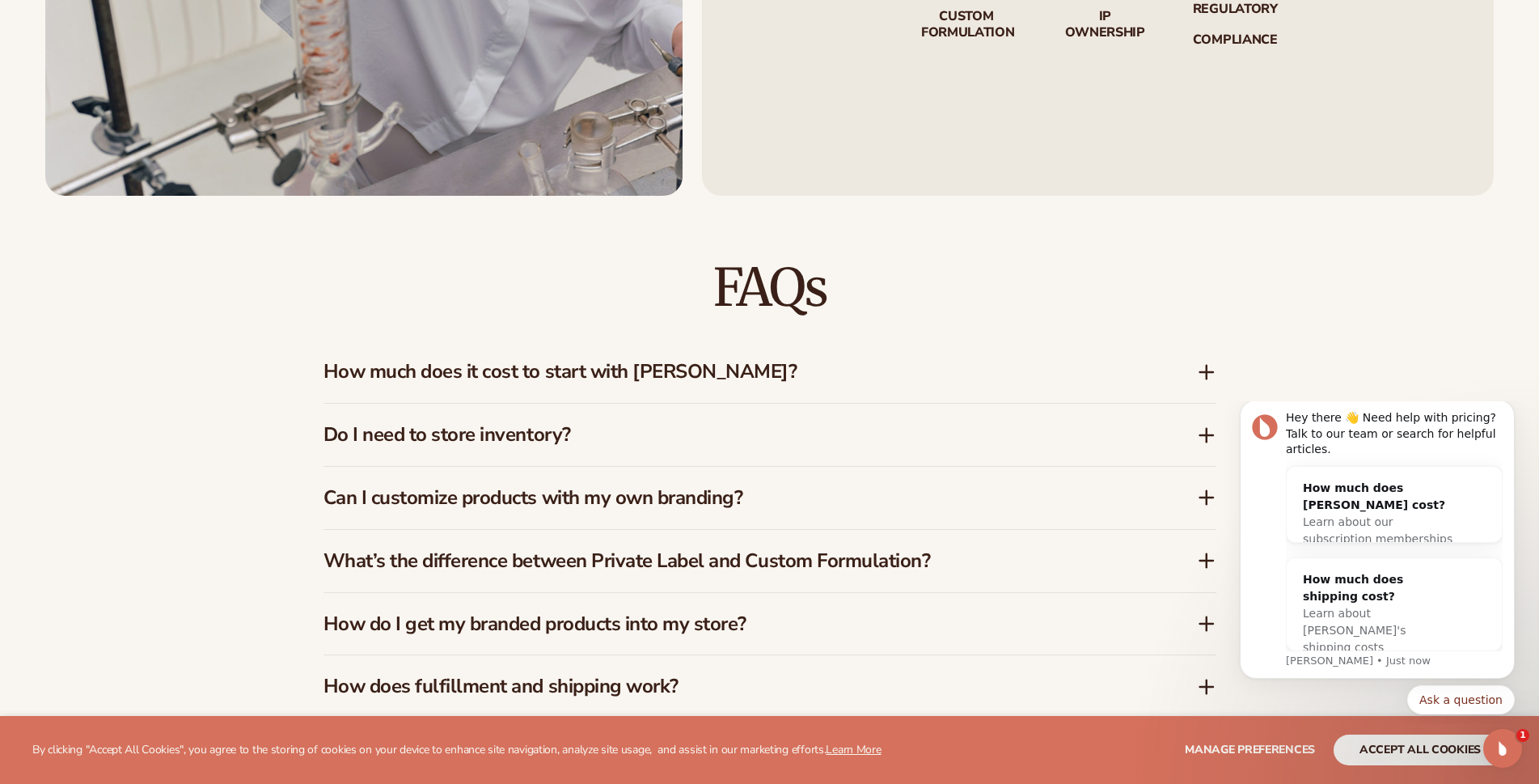
click at [1198, 428] on icon at bounding box center [1206, 435] width 19 height 19
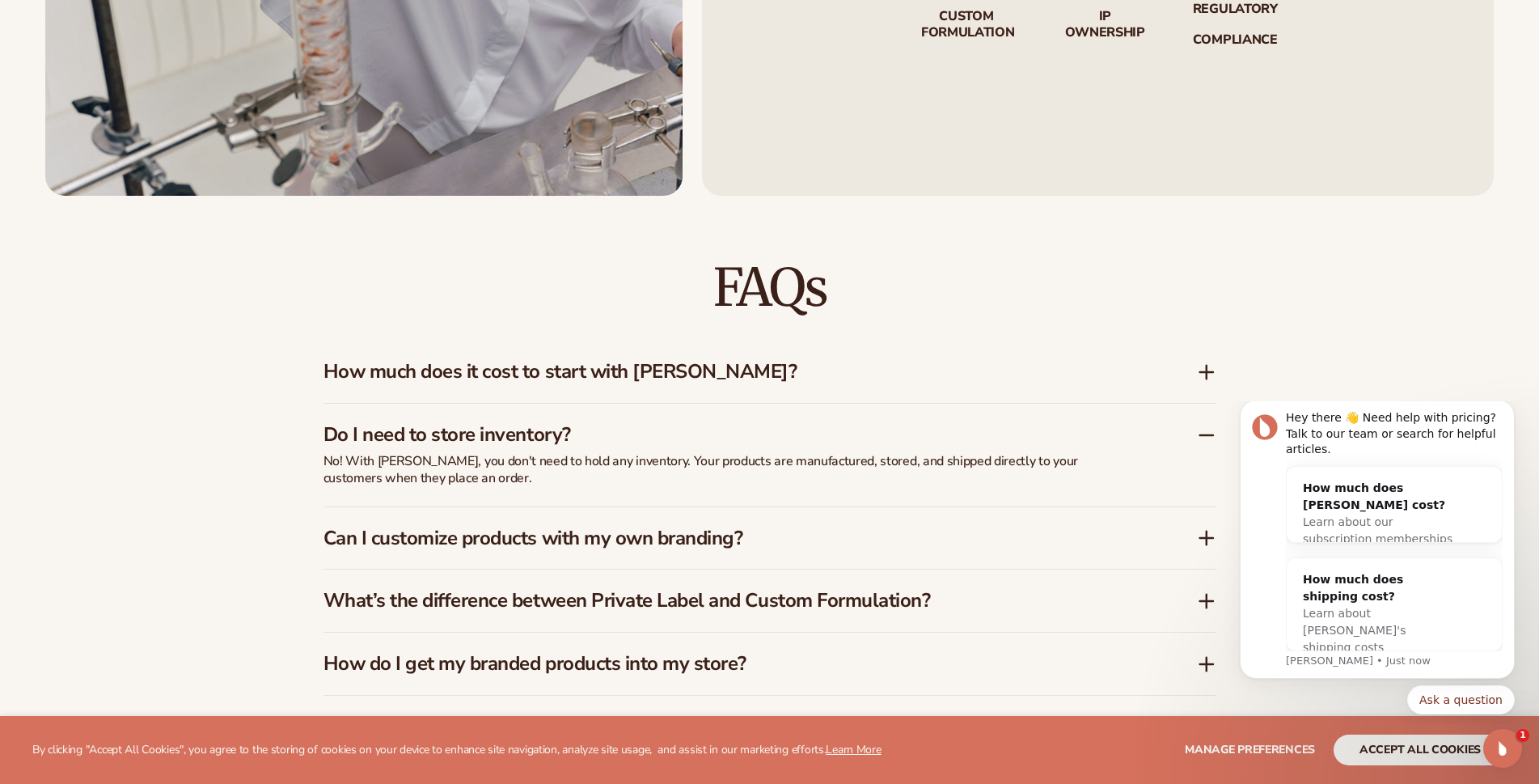
click at [1204, 374] on icon at bounding box center [1206, 372] width 19 height 19
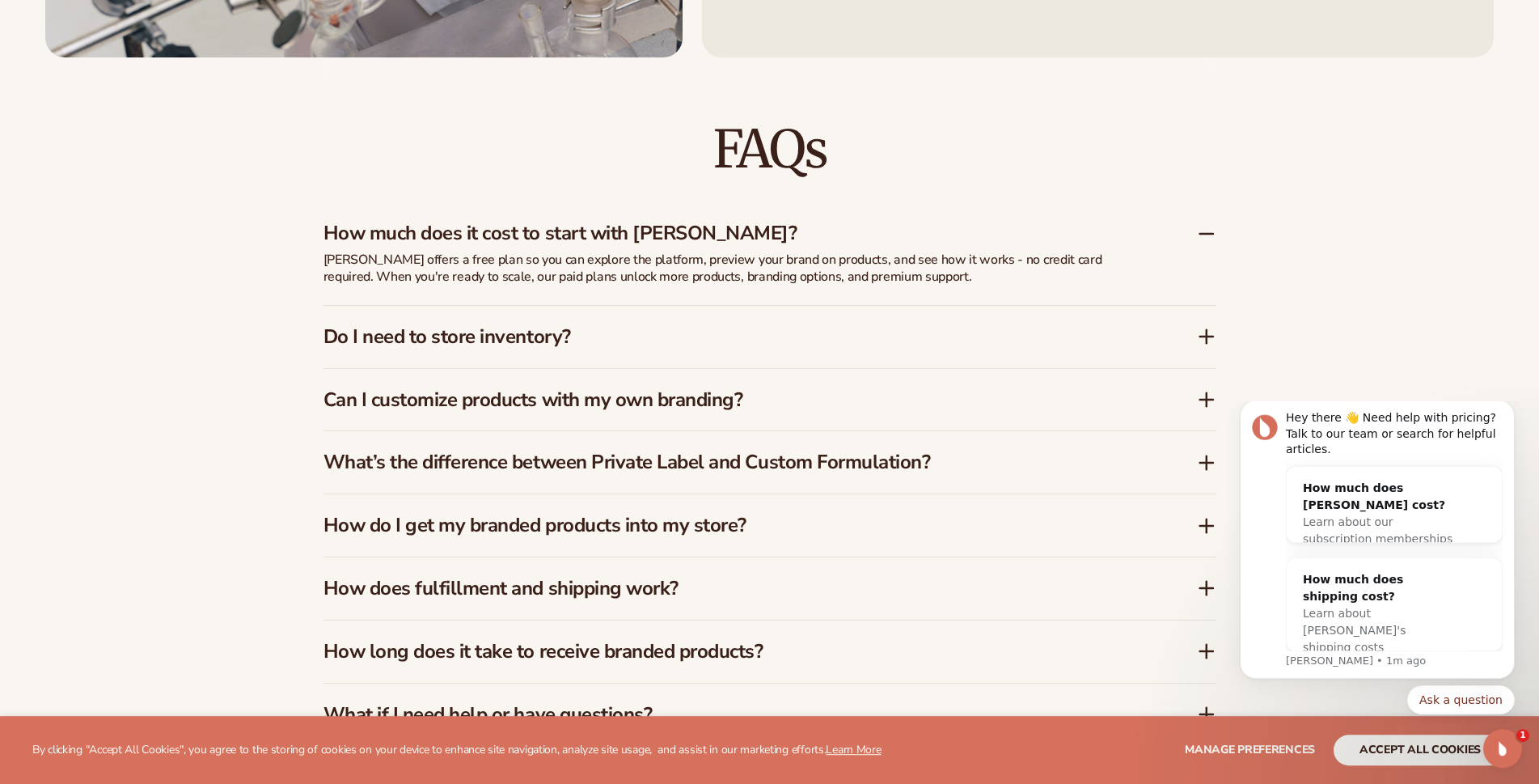
scroll to position [2557, 0]
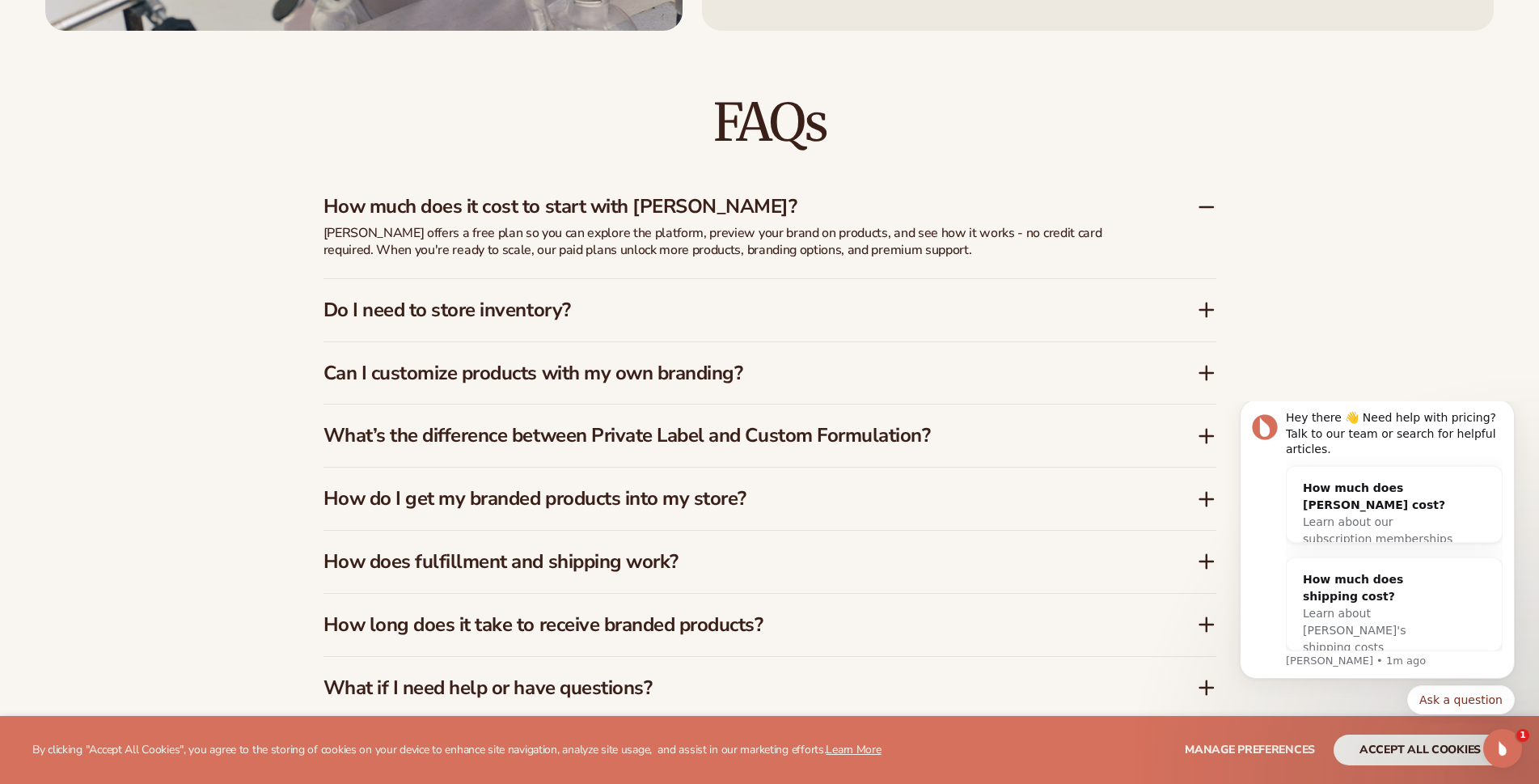
click at [1202, 367] on icon at bounding box center [1206, 373] width 19 height 19
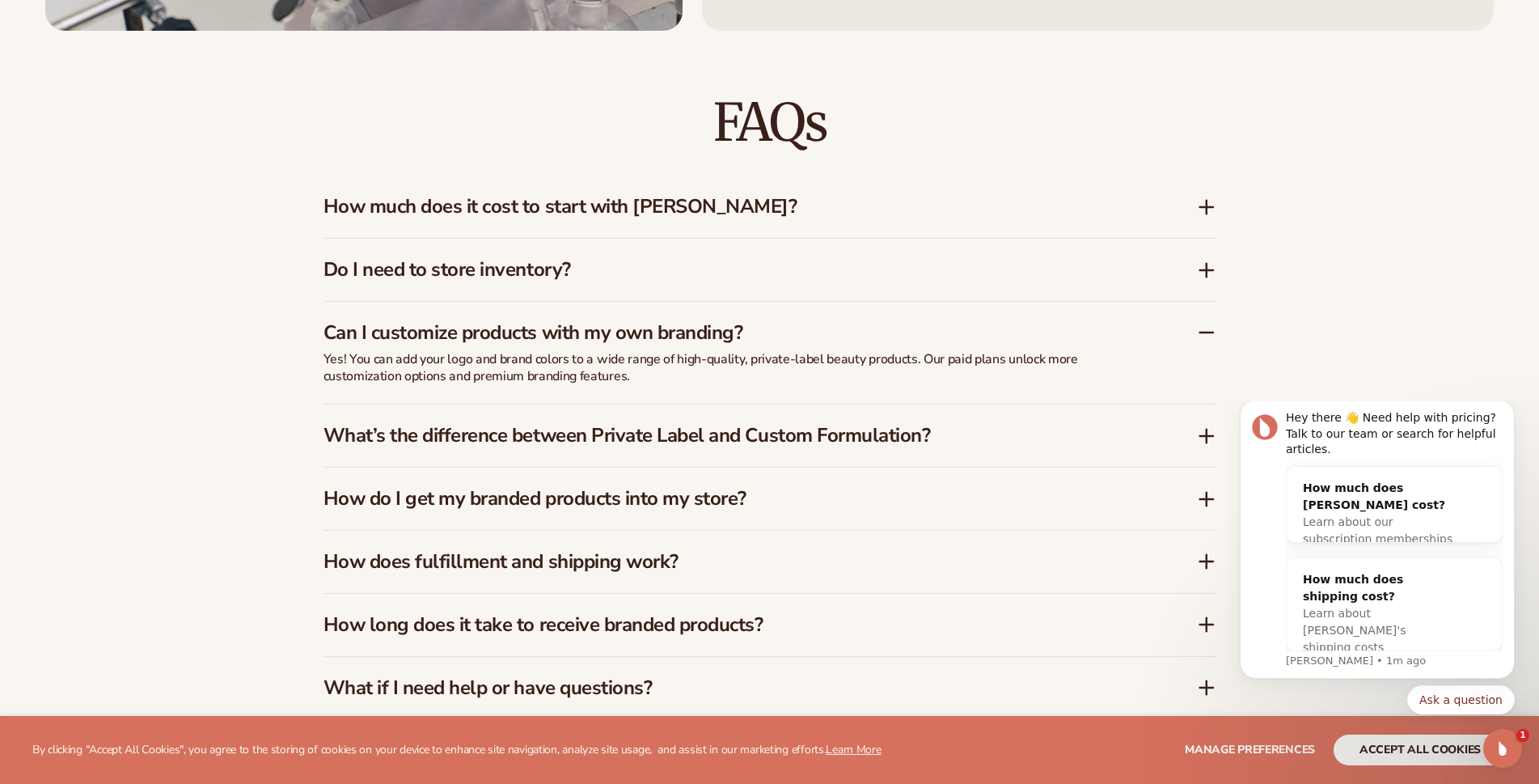
scroll to position [2639, 0]
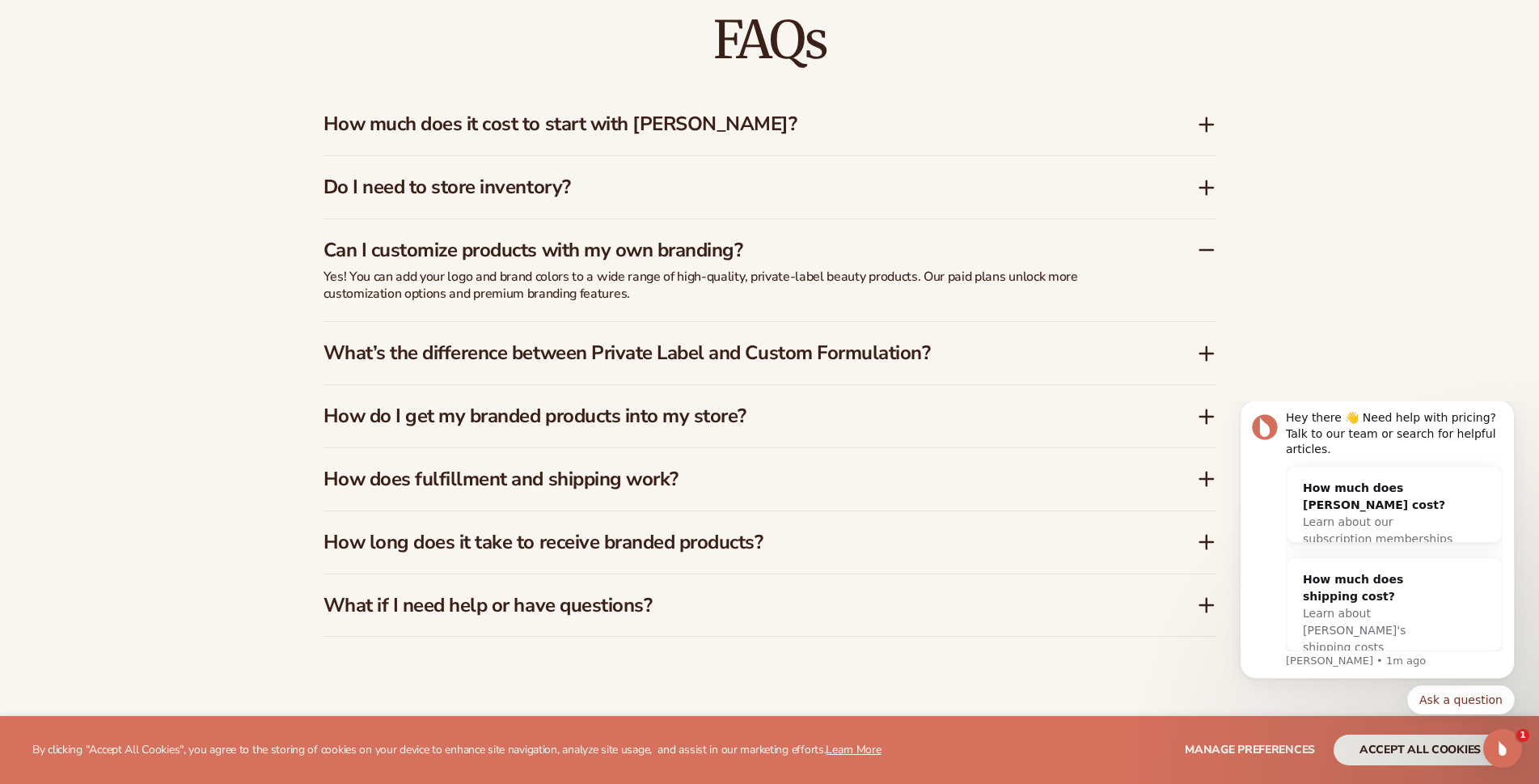
click at [1200, 348] on icon at bounding box center [1206, 353] width 19 height 19
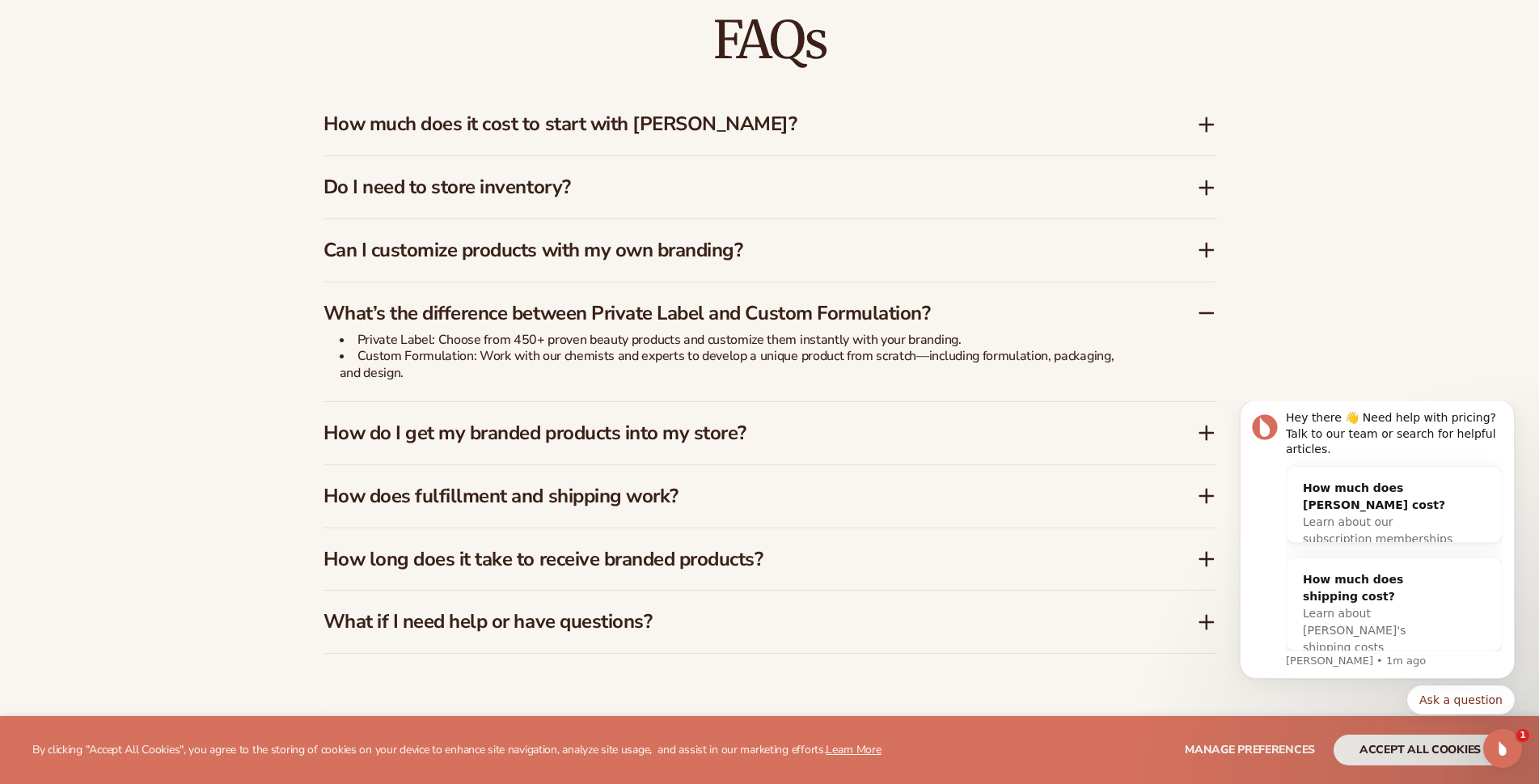
click at [1200, 431] on icon at bounding box center [1206, 433] width 19 height 19
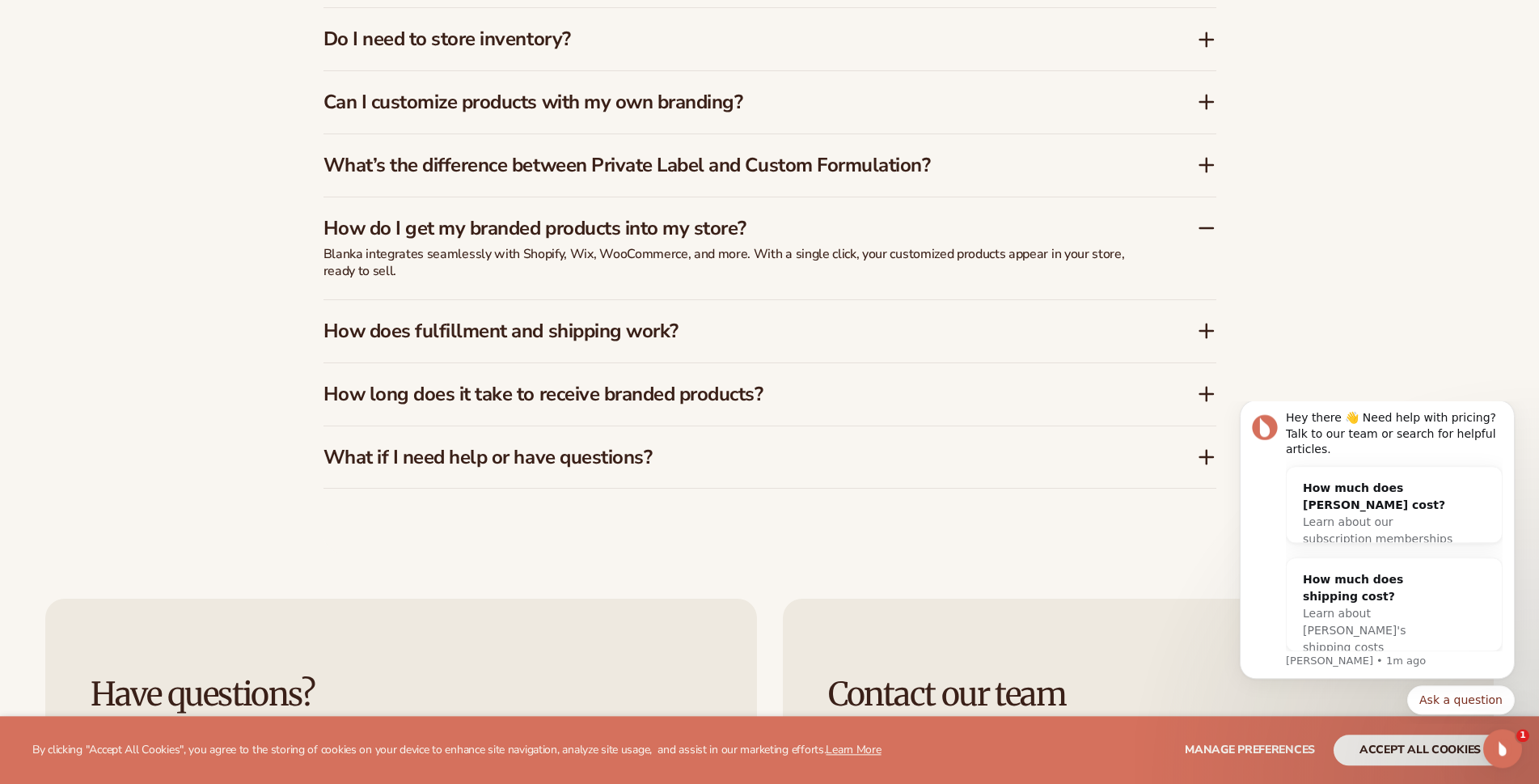
scroll to position [2804, 0]
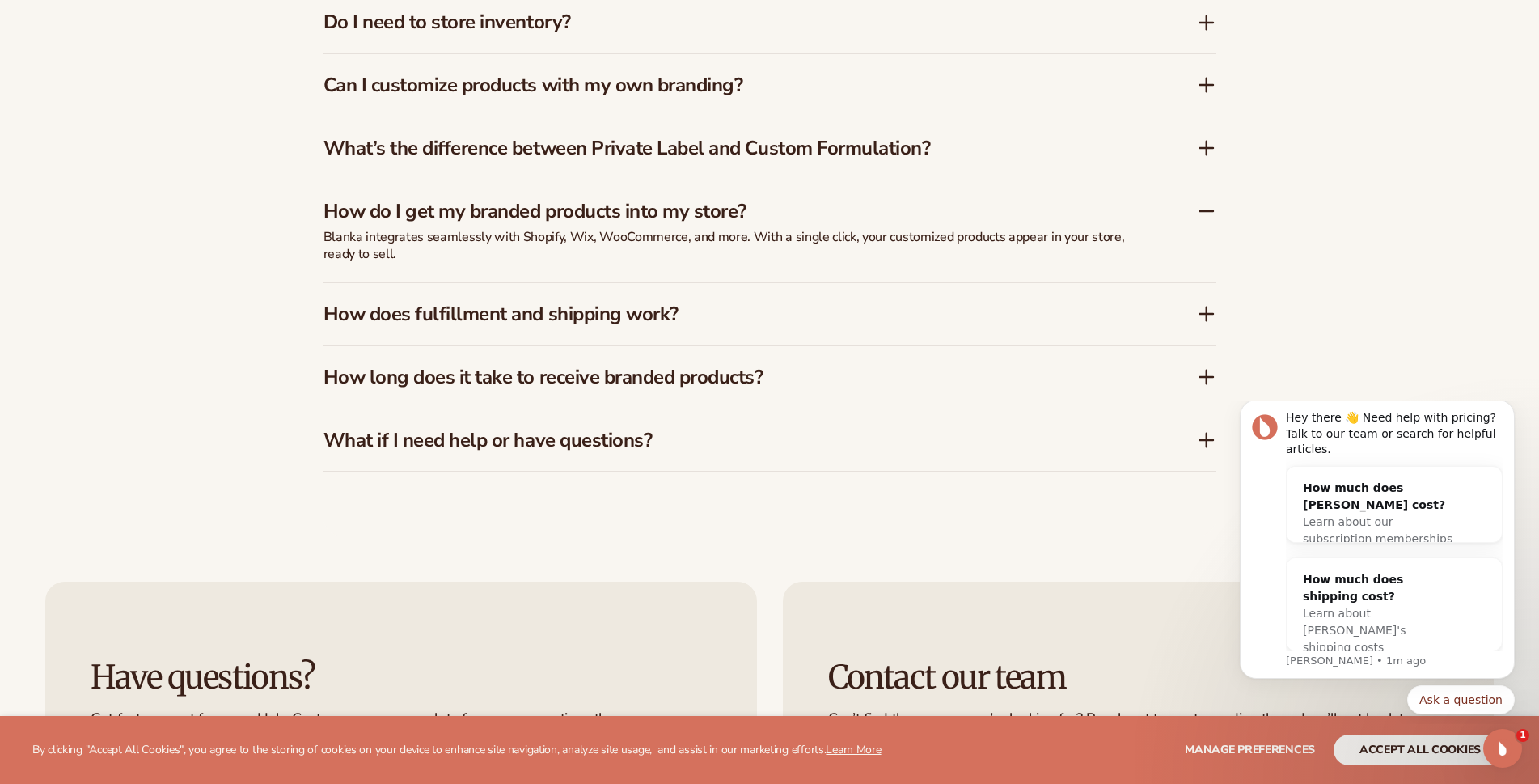
click at [1211, 310] on icon at bounding box center [1206, 313] width 19 height 19
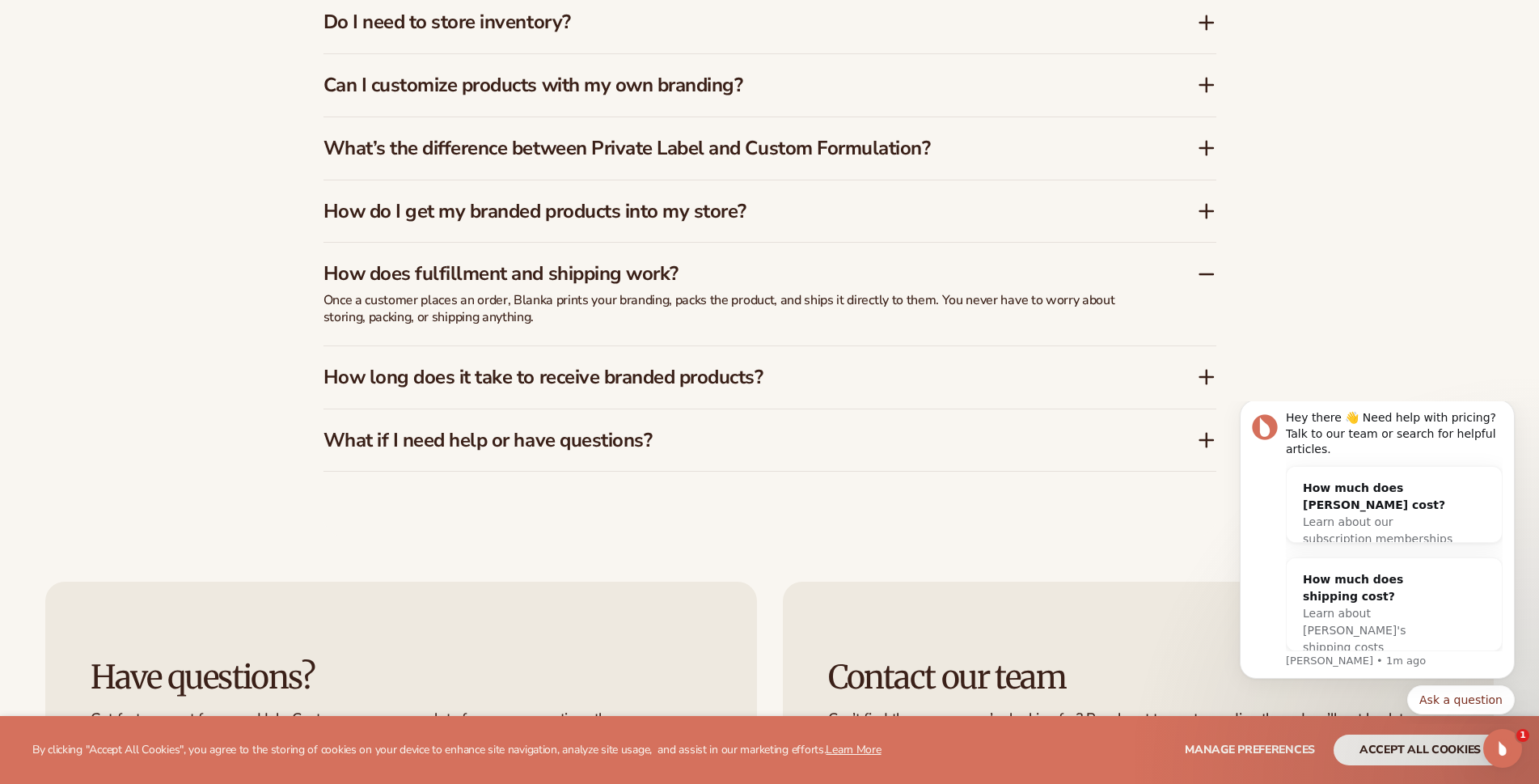
click at [1201, 376] on icon at bounding box center [1206, 376] width 13 height 0
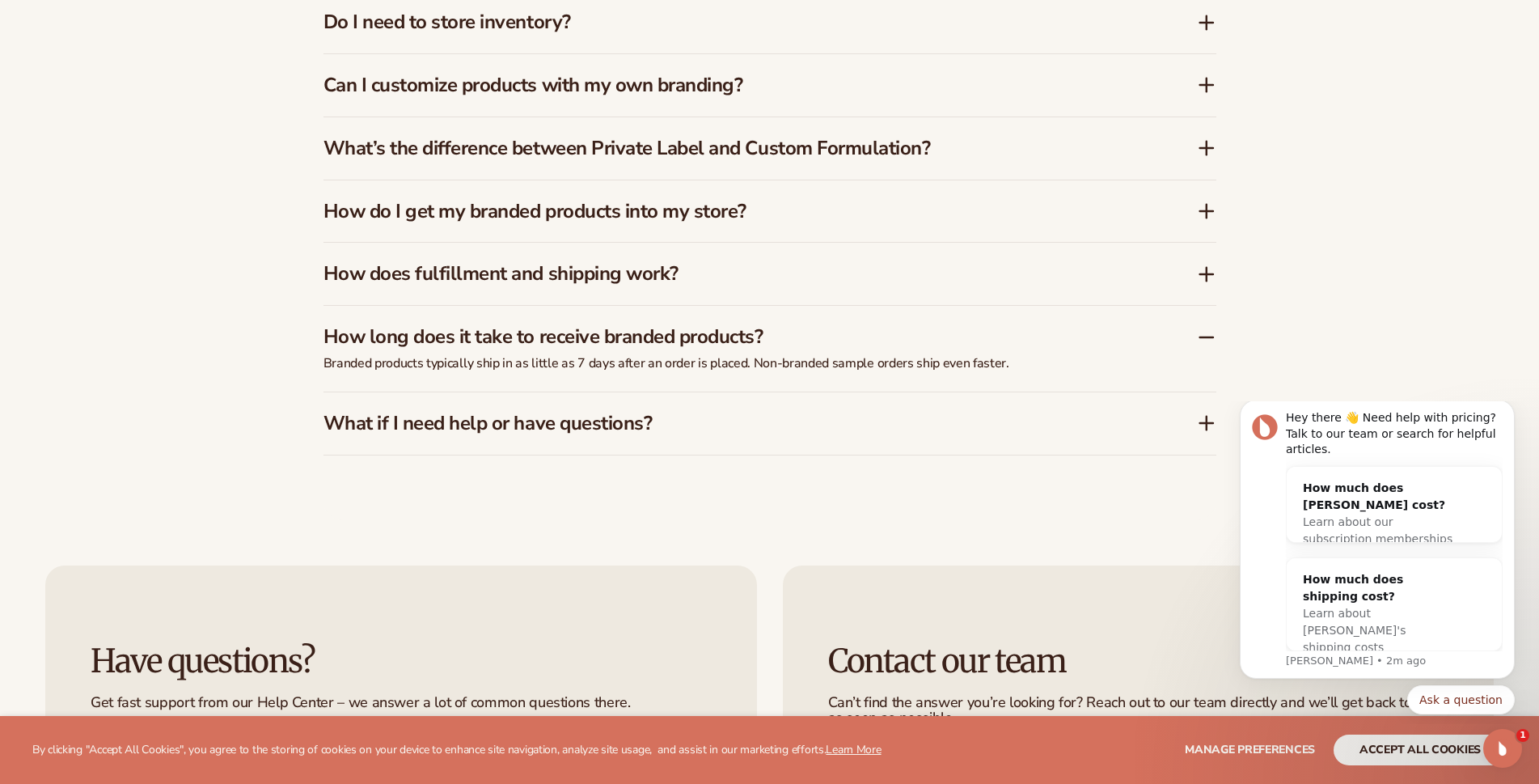
click at [1203, 426] on icon at bounding box center [1206, 423] width 19 height 19
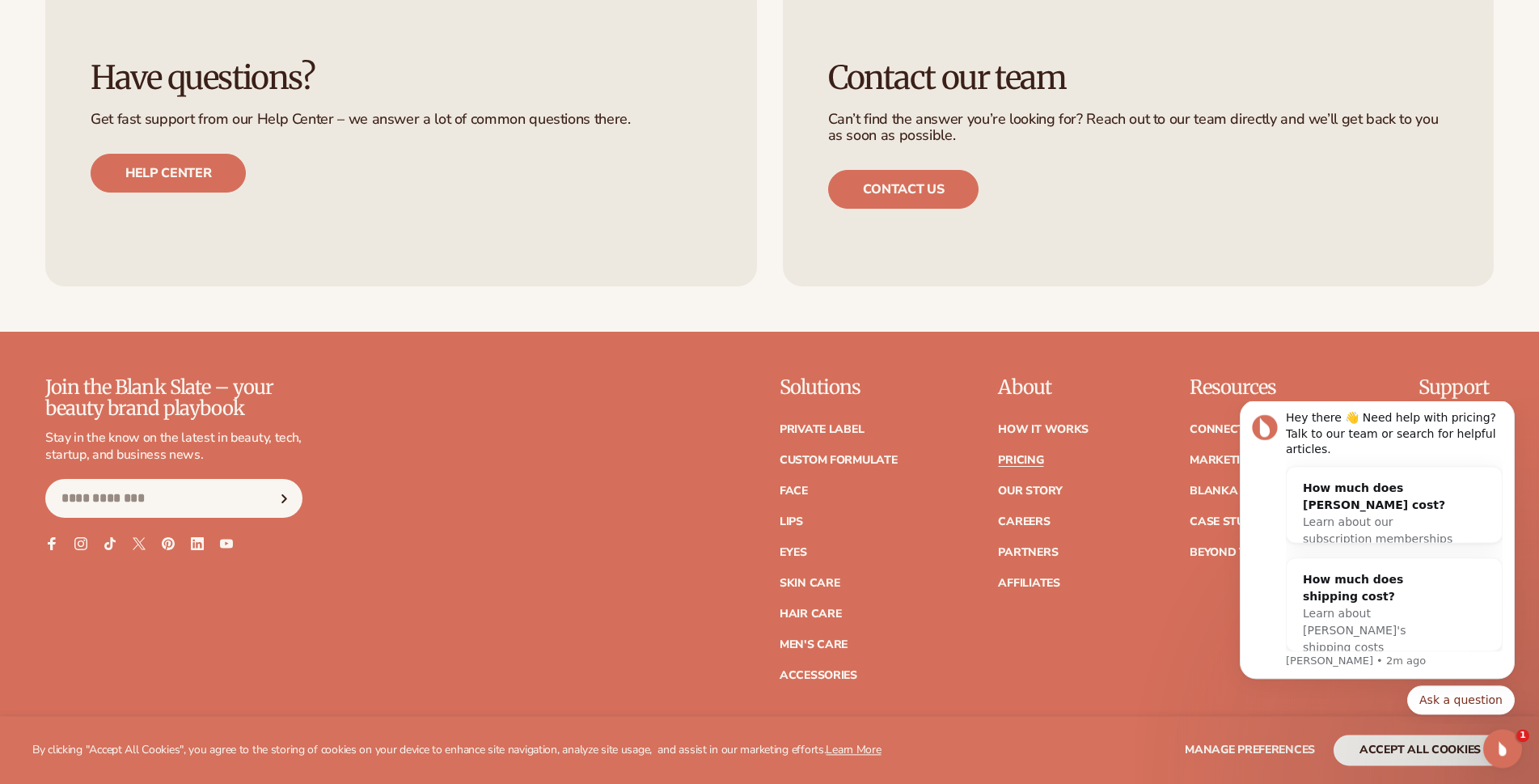
scroll to position [3546, 0]
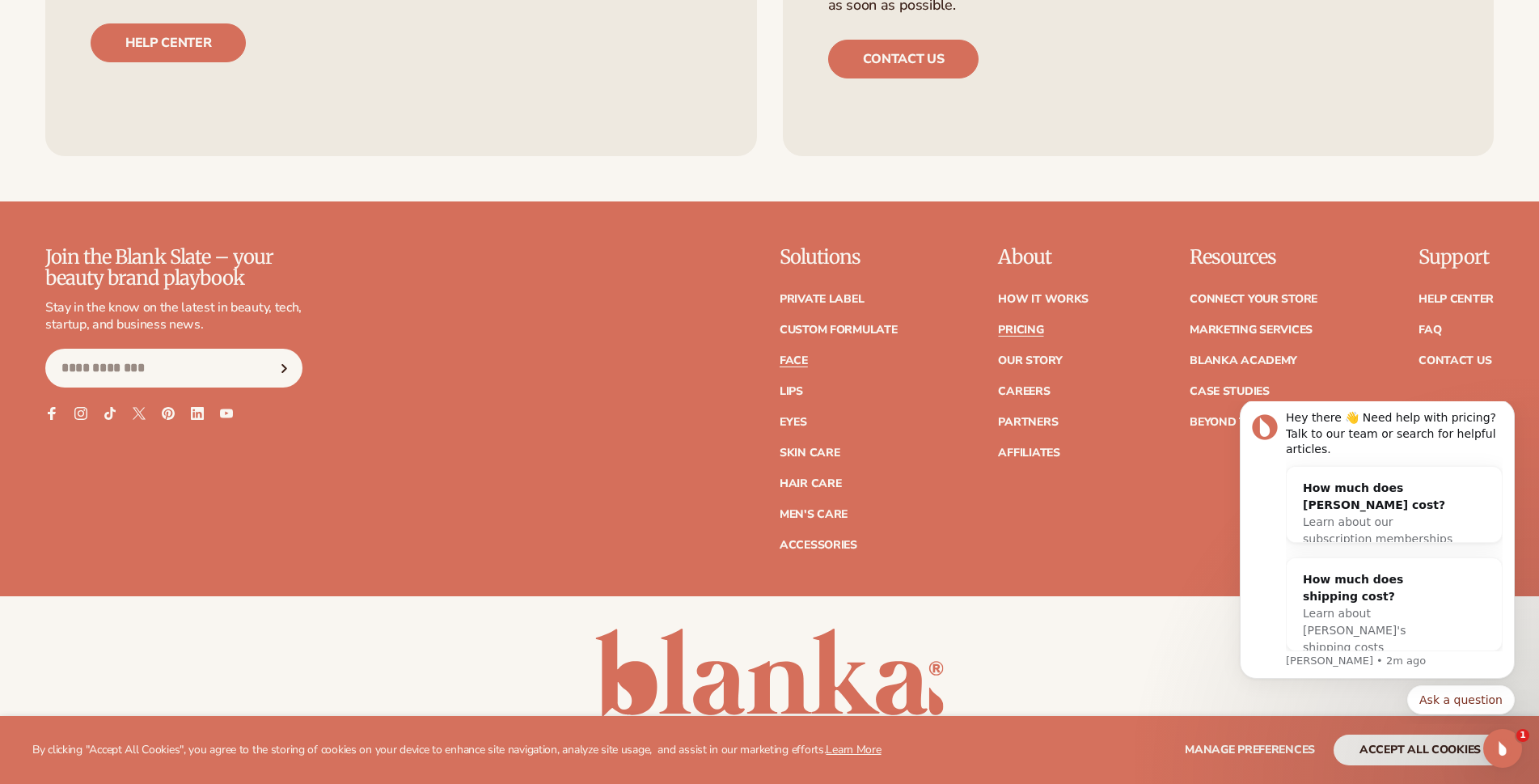
click at [790, 365] on link "Face" at bounding box center [793, 361] width 28 height 12
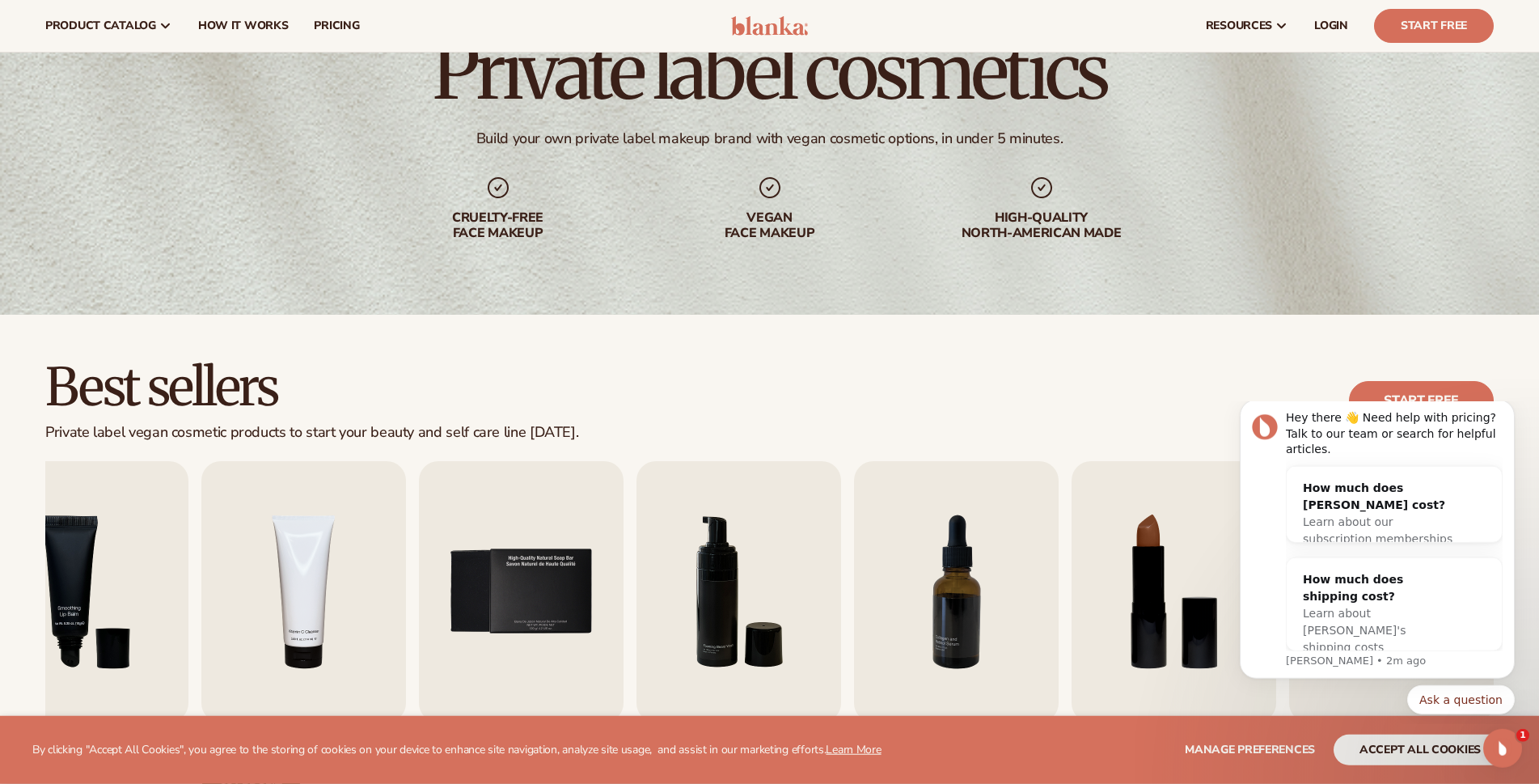
scroll to position [82, 0]
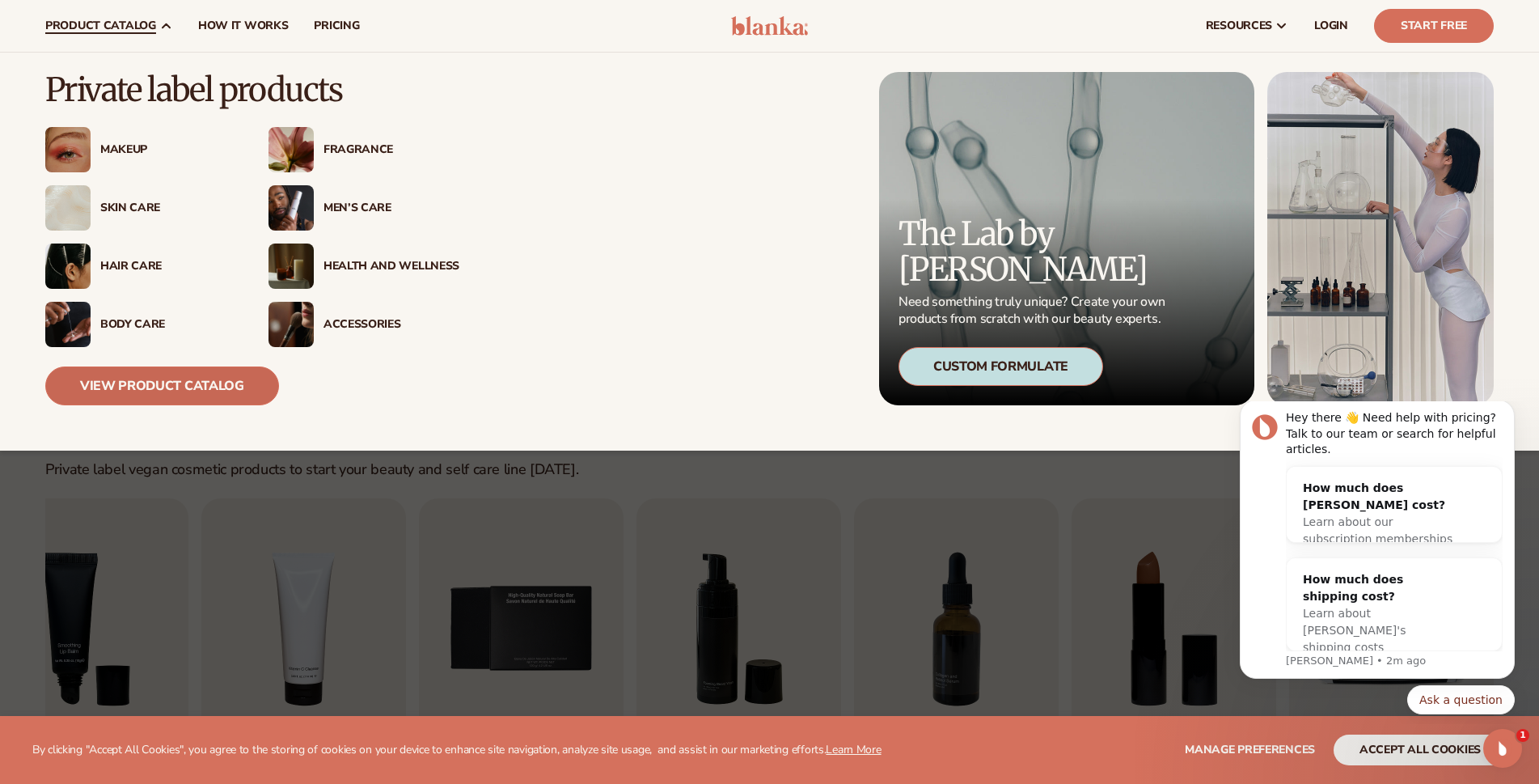
click at [170, 384] on link "View Product Catalog" at bounding box center [162, 386] width 234 height 39
